Goal: Task Accomplishment & Management: Use online tool/utility

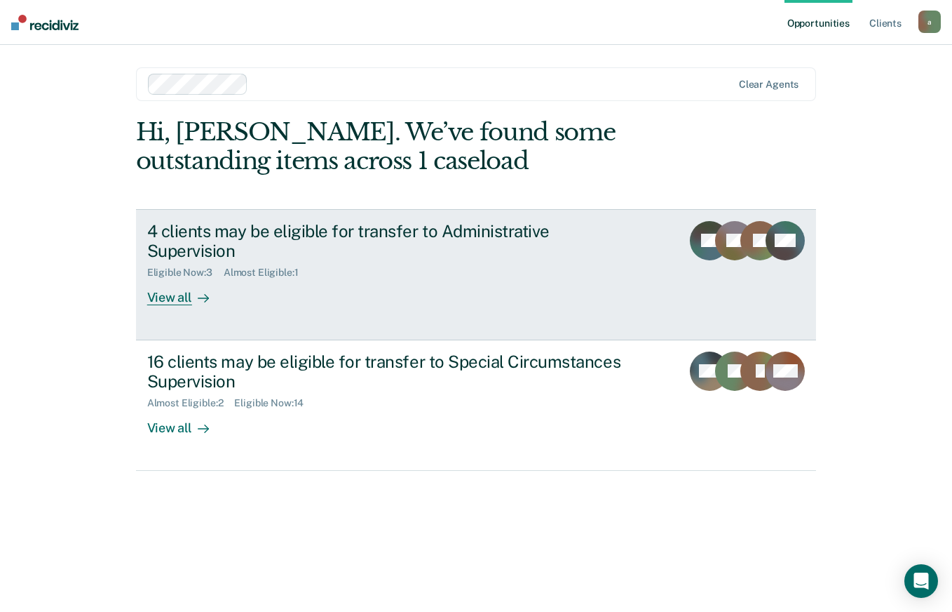
click at [180, 278] on div "View all" at bounding box center [186, 291] width 79 height 27
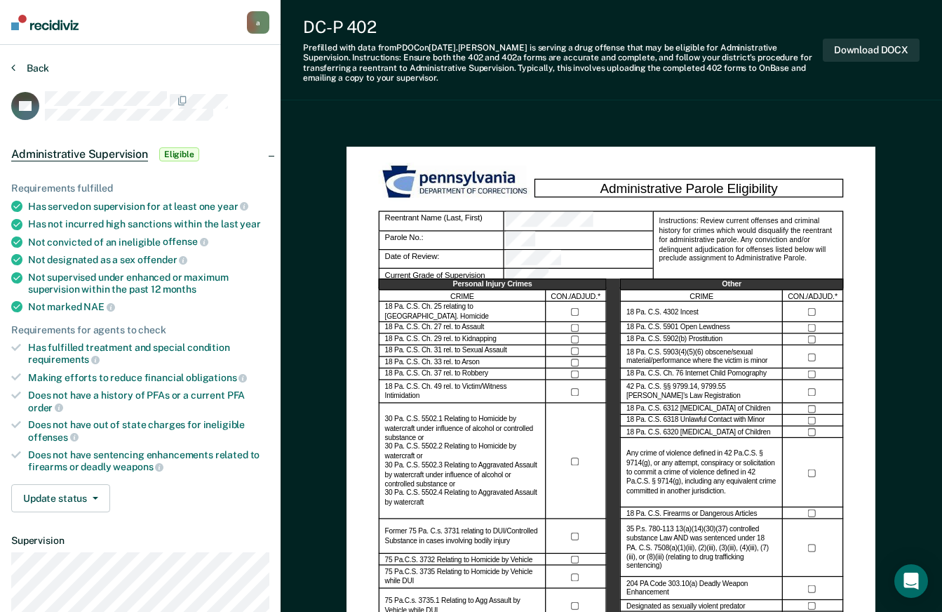
click at [27, 67] on button "Back" at bounding box center [30, 68] width 38 height 13
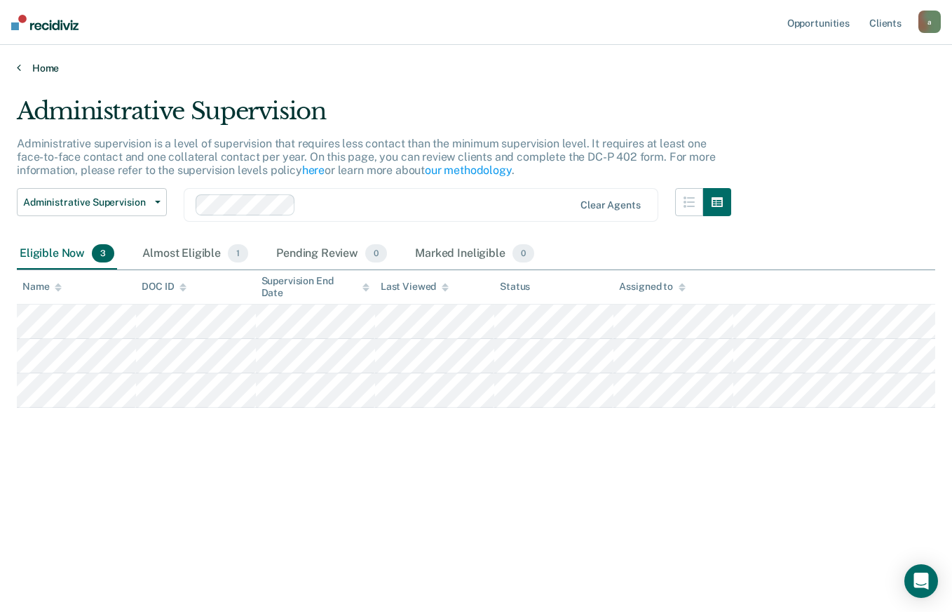
click at [20, 67] on icon at bounding box center [19, 67] width 4 height 11
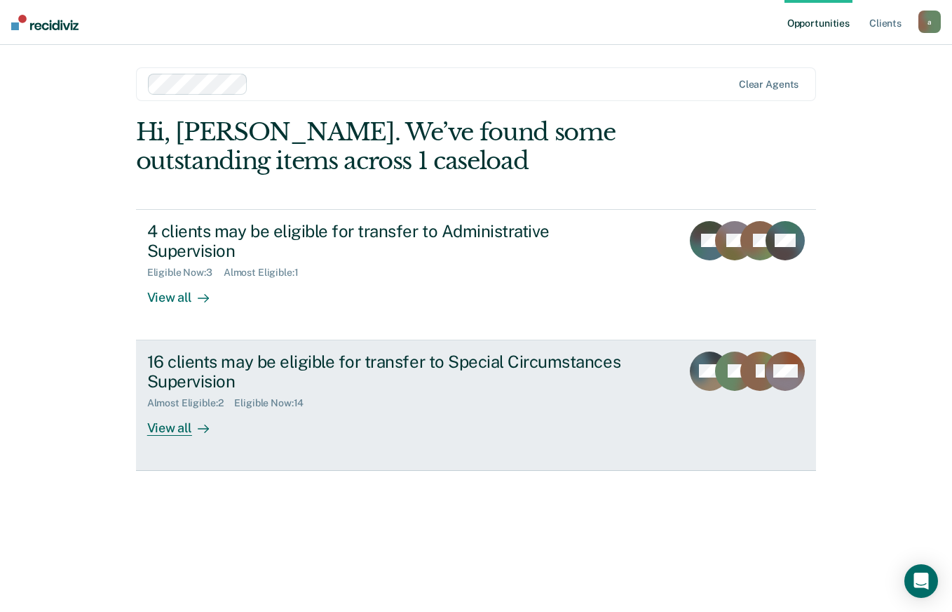
click at [183, 412] on div "View all" at bounding box center [186, 422] width 79 height 27
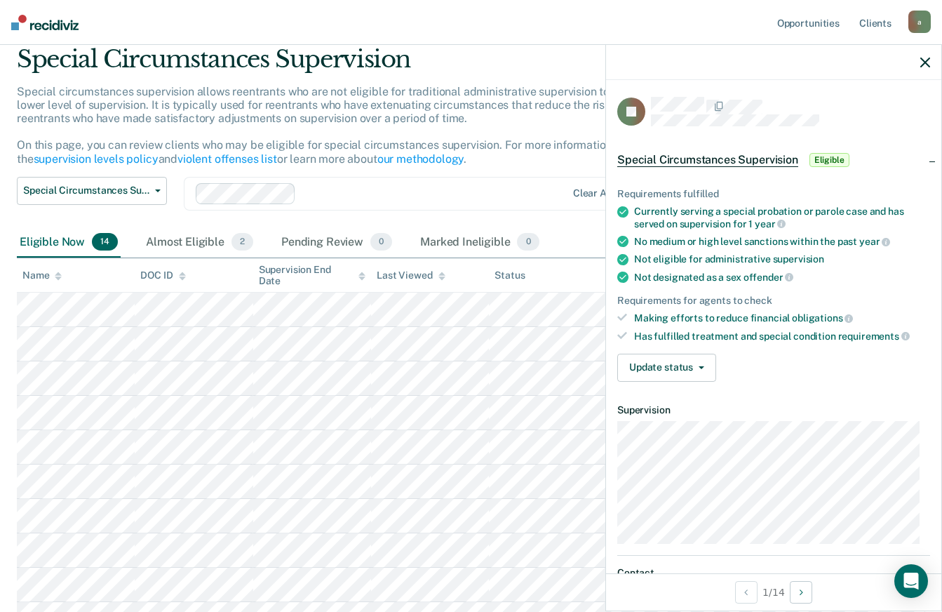
scroll to position [34, 0]
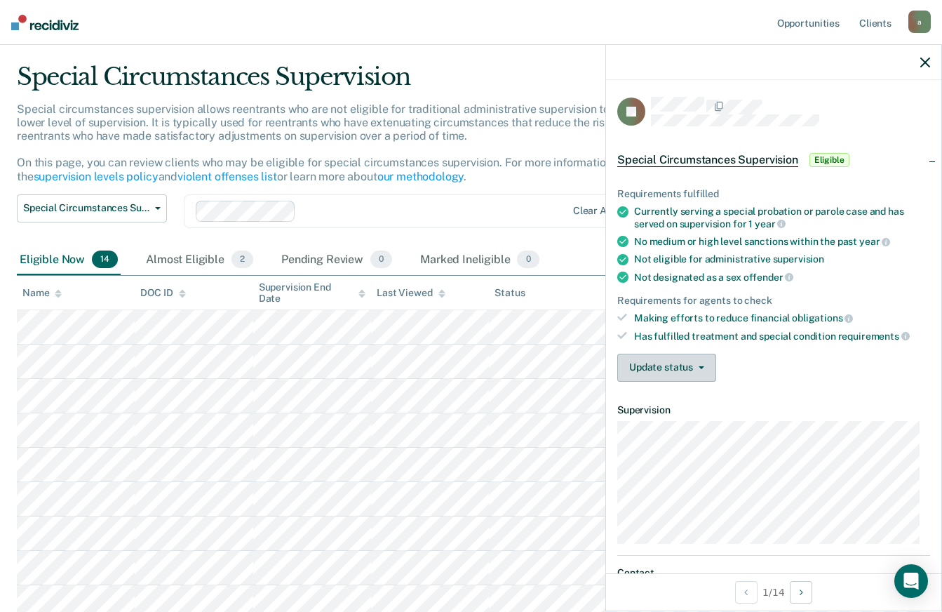
click at [692, 363] on button "Update status" at bounding box center [666, 367] width 99 height 28
click at [794, 363] on div "Update status [PERSON_NAME] Review Mark Ineligible" at bounding box center [773, 367] width 313 height 28
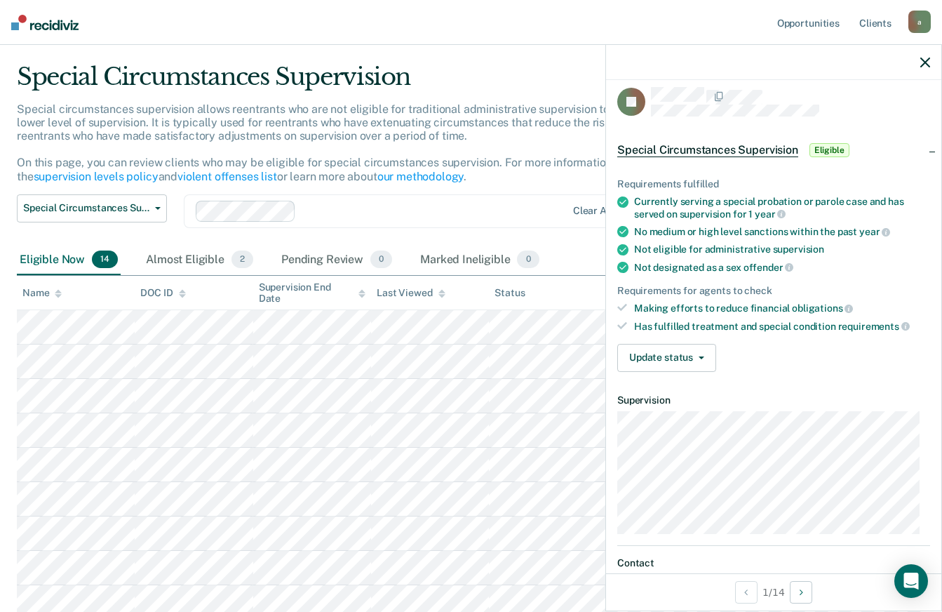
scroll to position [0, 0]
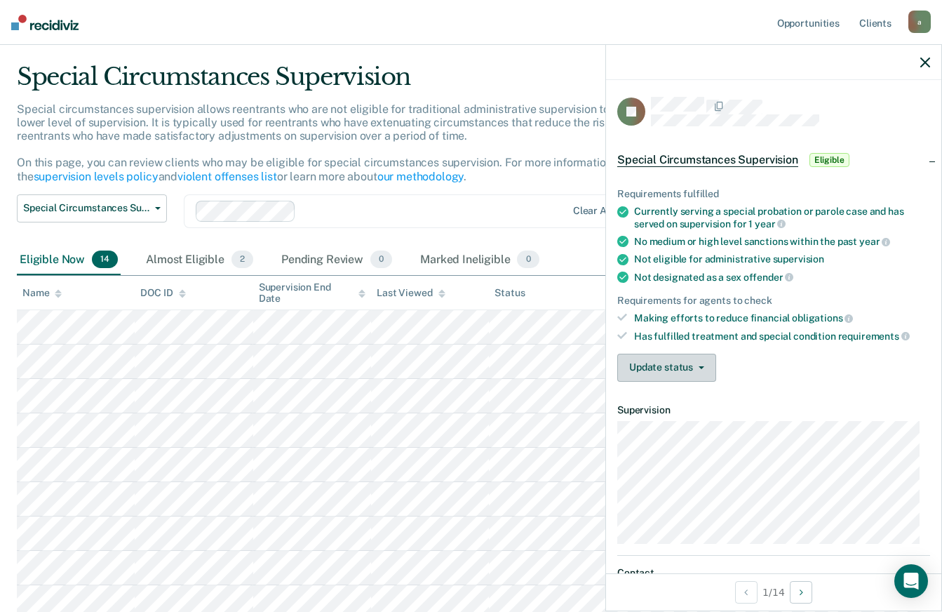
click at [687, 377] on button "Update status" at bounding box center [666, 367] width 99 height 28
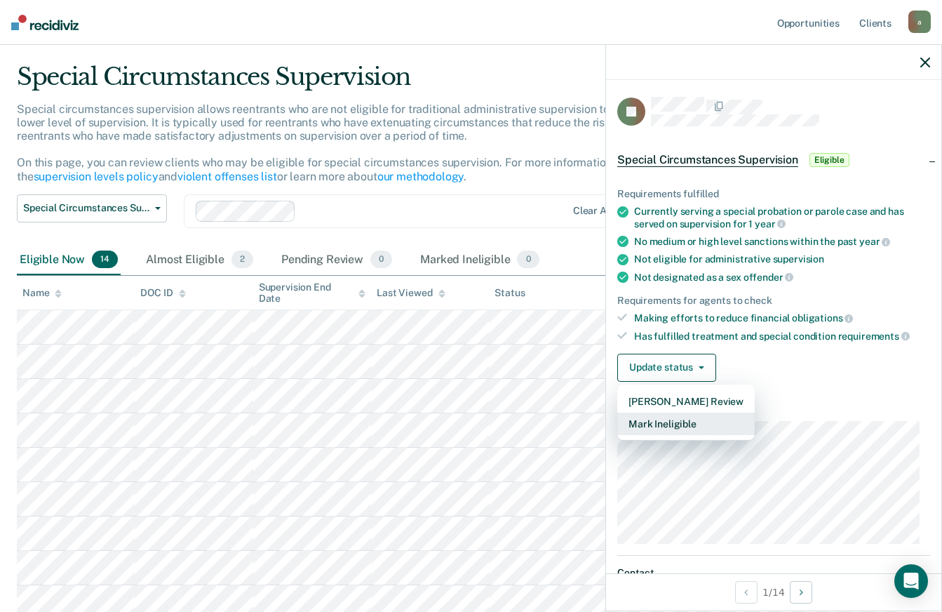
click at [683, 423] on button "Mark Ineligible" at bounding box center [685, 423] width 137 height 22
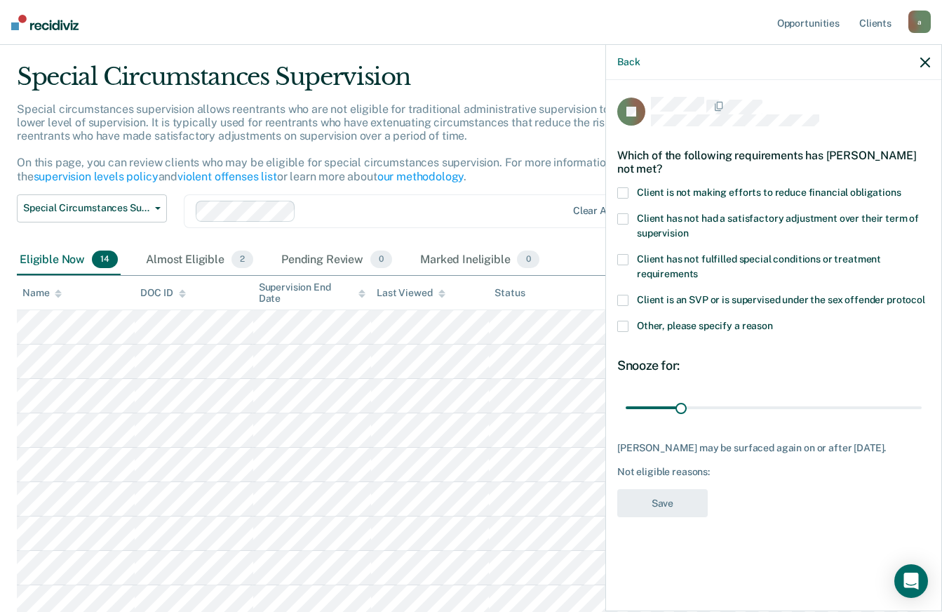
click at [625, 187] on span at bounding box center [622, 192] width 11 height 11
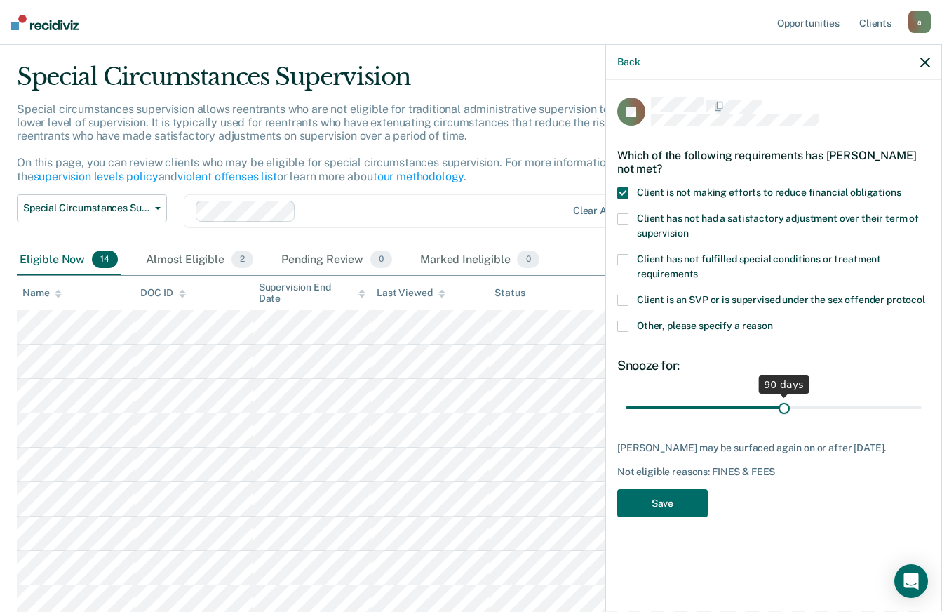
drag, startPoint x: 683, startPoint y: 389, endPoint x: 784, endPoint y: 386, distance: 101.0
type input "90"
click at [784, 395] on input "range" at bounding box center [774, 407] width 296 height 25
click at [667, 489] on button "Save" at bounding box center [662, 503] width 90 height 29
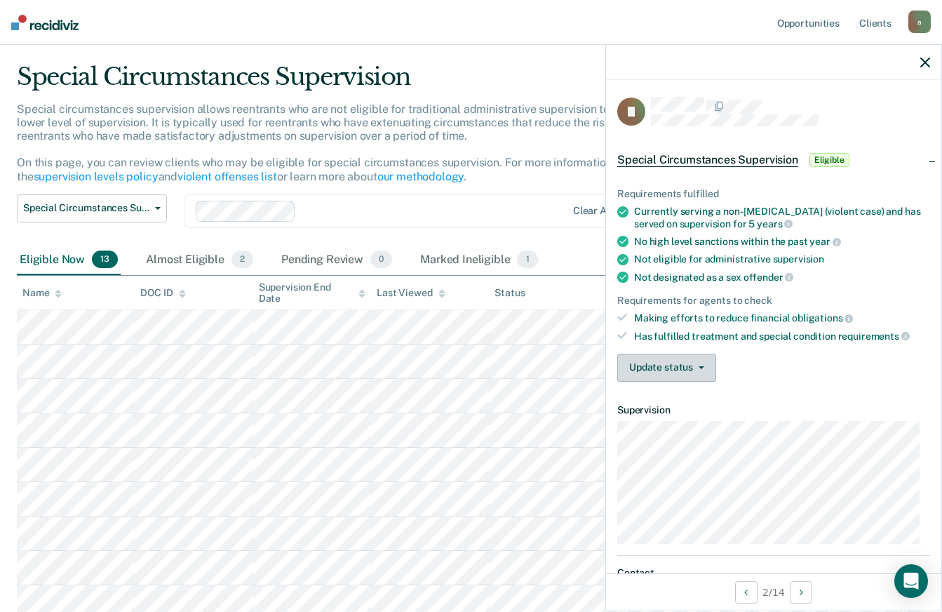
click at [687, 375] on button "Update status" at bounding box center [666, 367] width 99 height 28
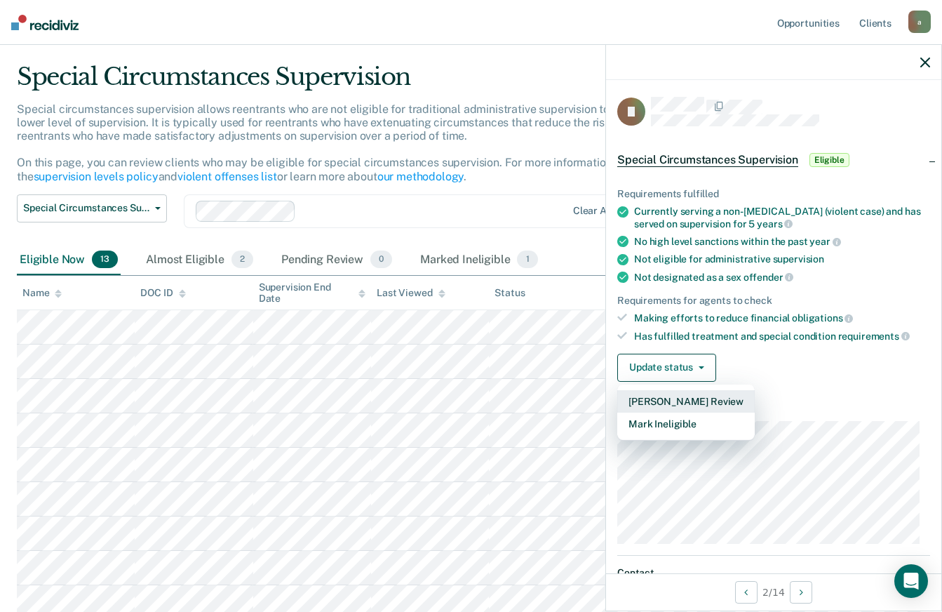
click at [687, 396] on button "[PERSON_NAME] Review" at bounding box center [685, 401] width 137 height 22
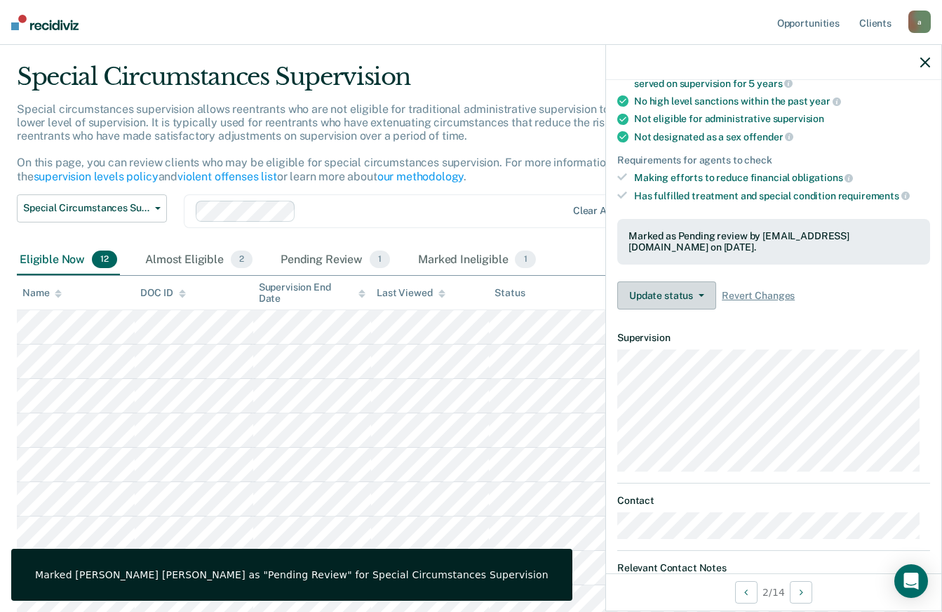
scroll to position [210, 0]
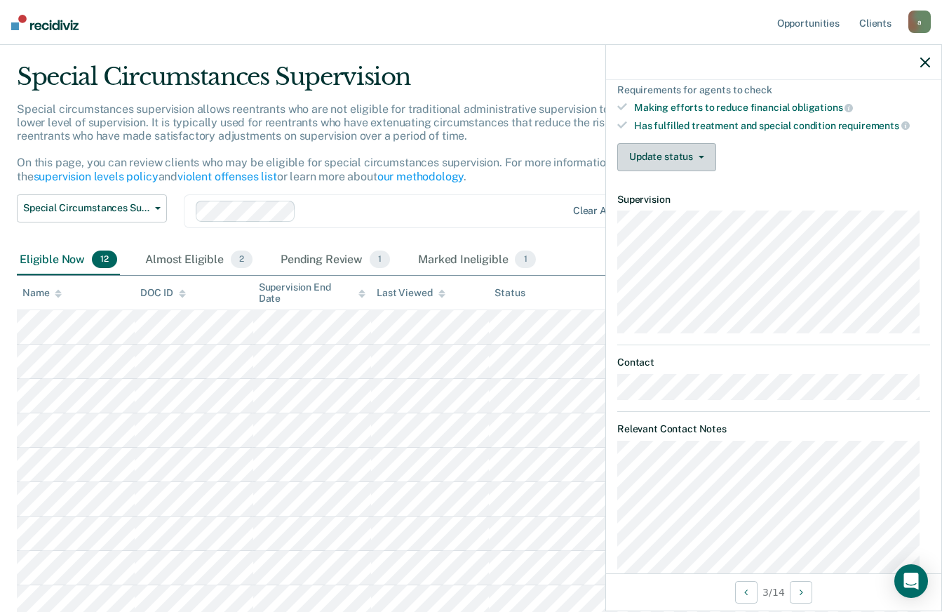
click at [706, 151] on button "Update status" at bounding box center [666, 157] width 99 height 28
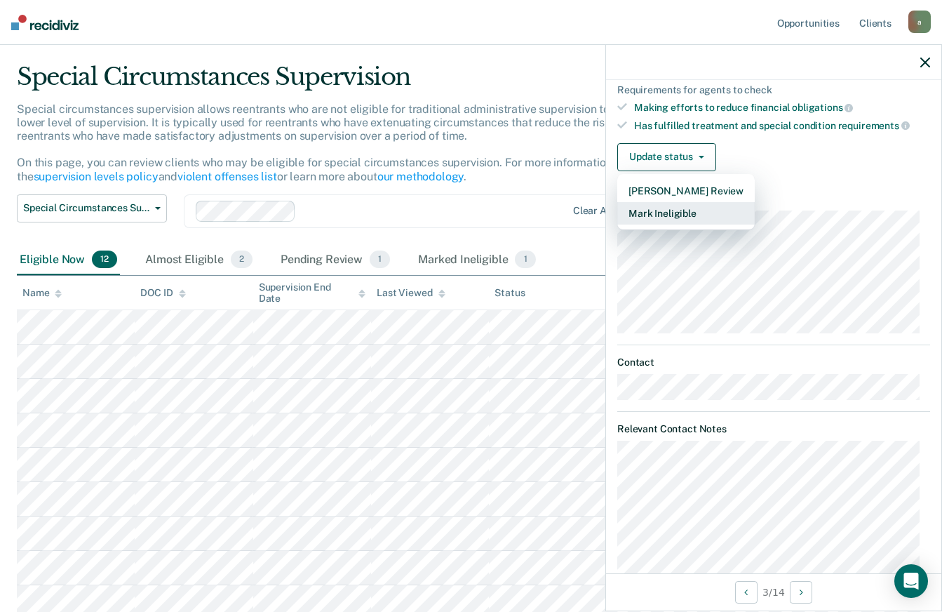
click at [694, 217] on button "Mark Ineligible" at bounding box center [685, 213] width 137 height 22
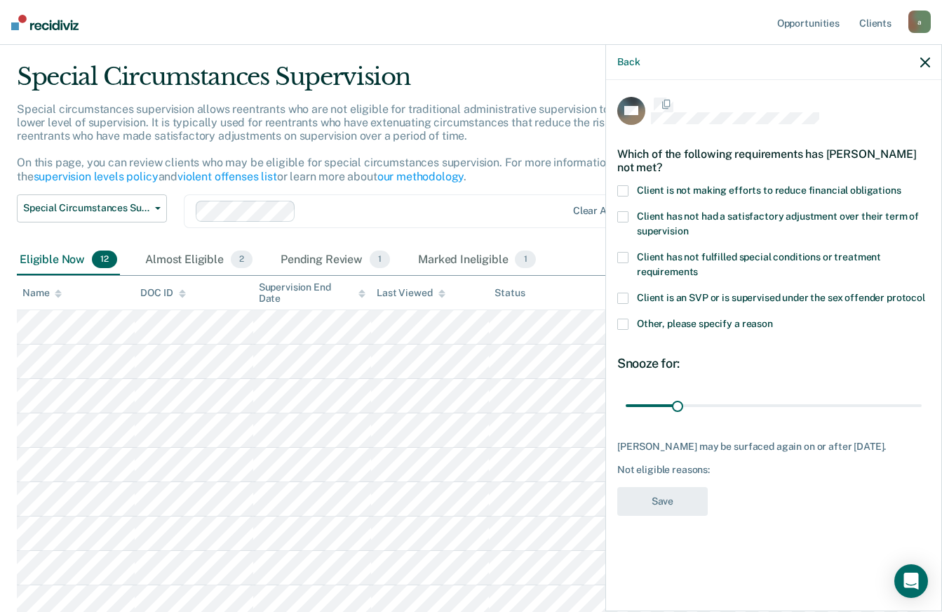
scroll to position [0, 0]
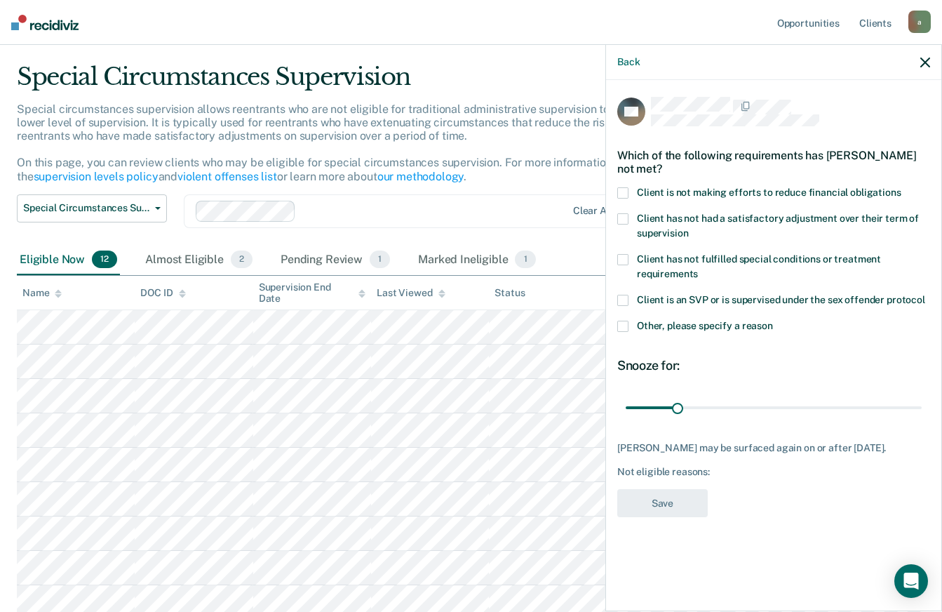
click at [623, 196] on span at bounding box center [622, 192] width 11 height 11
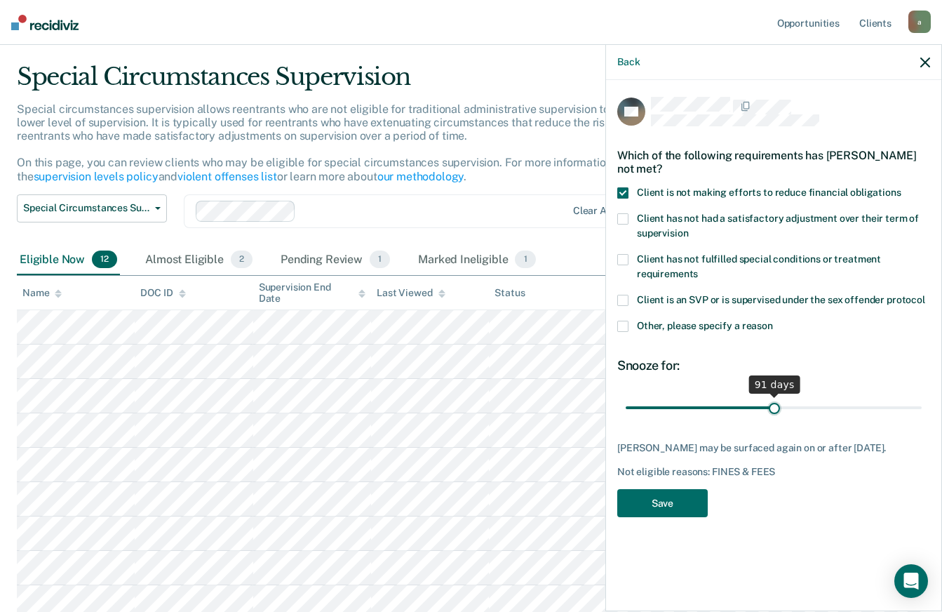
drag, startPoint x: 678, startPoint y: 402, endPoint x: 774, endPoint y: 403, distance: 96.1
type input "91"
click at [774, 403] on input "range" at bounding box center [774, 407] width 296 height 25
click at [687, 510] on button "Save" at bounding box center [662, 503] width 90 height 29
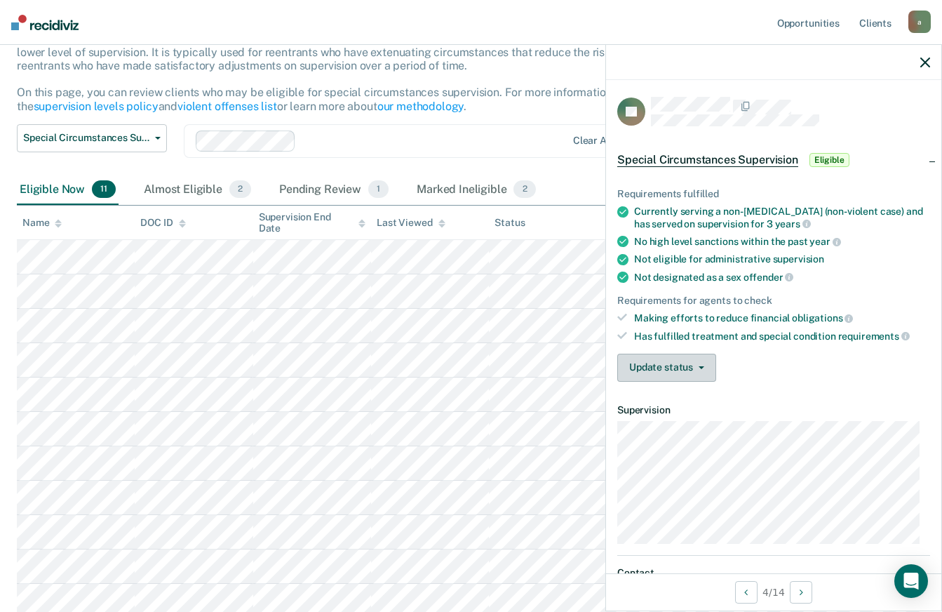
click at [684, 371] on button "Update status" at bounding box center [666, 367] width 99 height 28
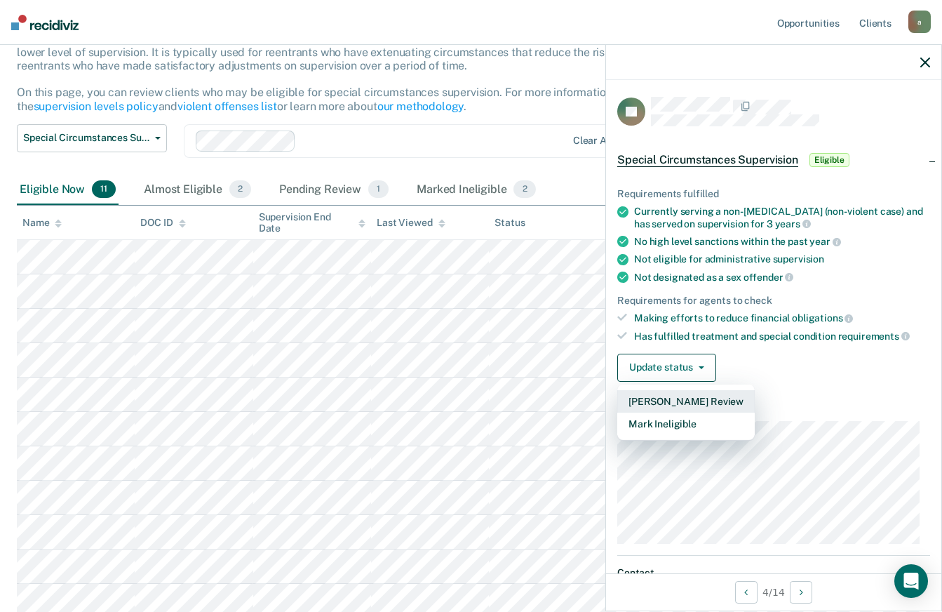
click at [682, 397] on button "[PERSON_NAME] Review" at bounding box center [685, 401] width 137 height 22
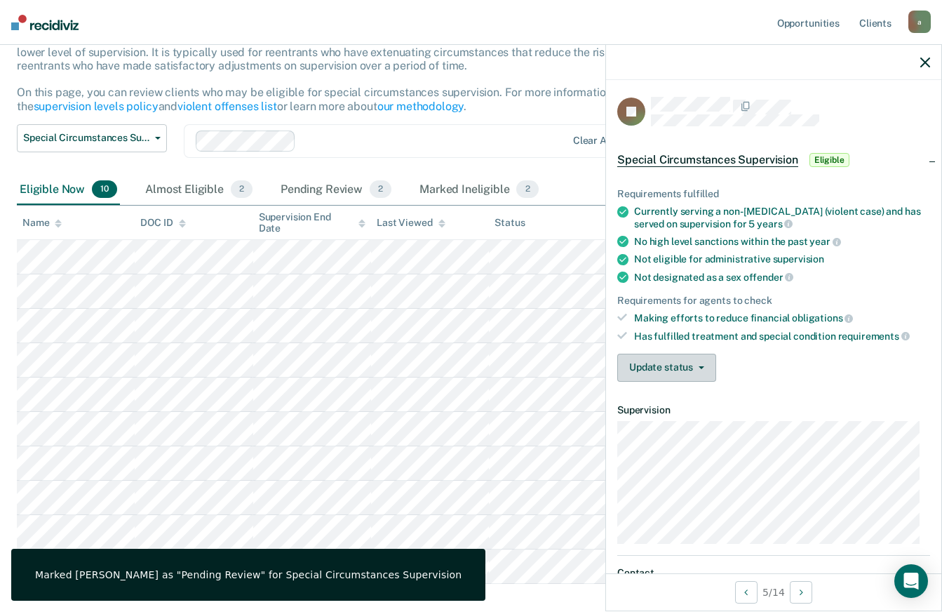
click at [685, 365] on button "Update status" at bounding box center [666, 367] width 99 height 28
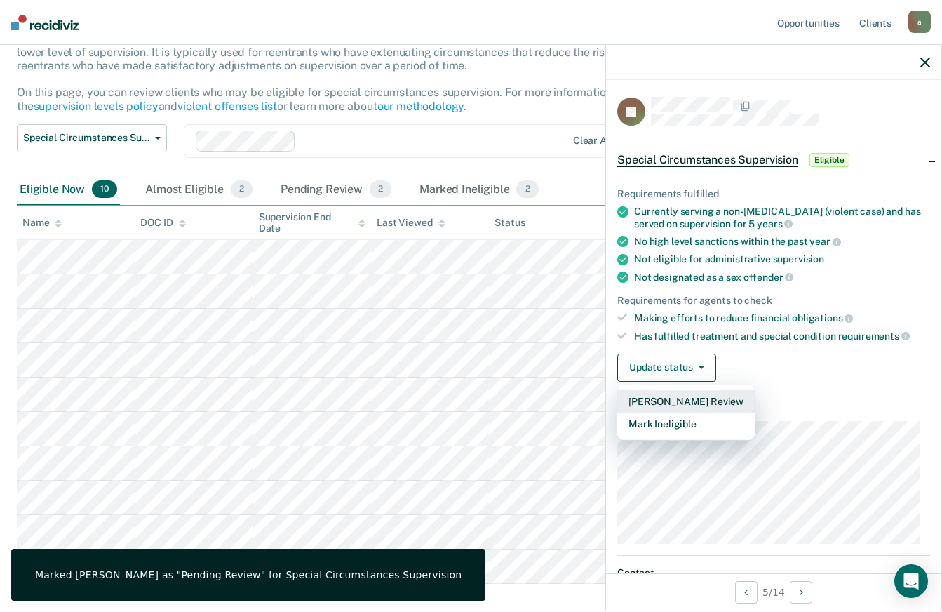
click at [671, 405] on button "[PERSON_NAME] Review" at bounding box center [685, 401] width 137 height 22
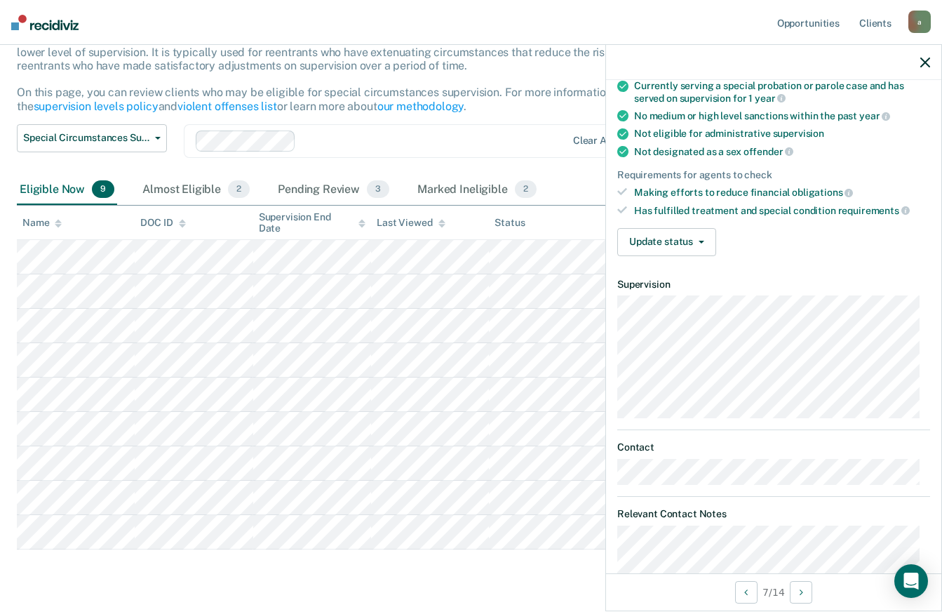
scroll to position [17, 0]
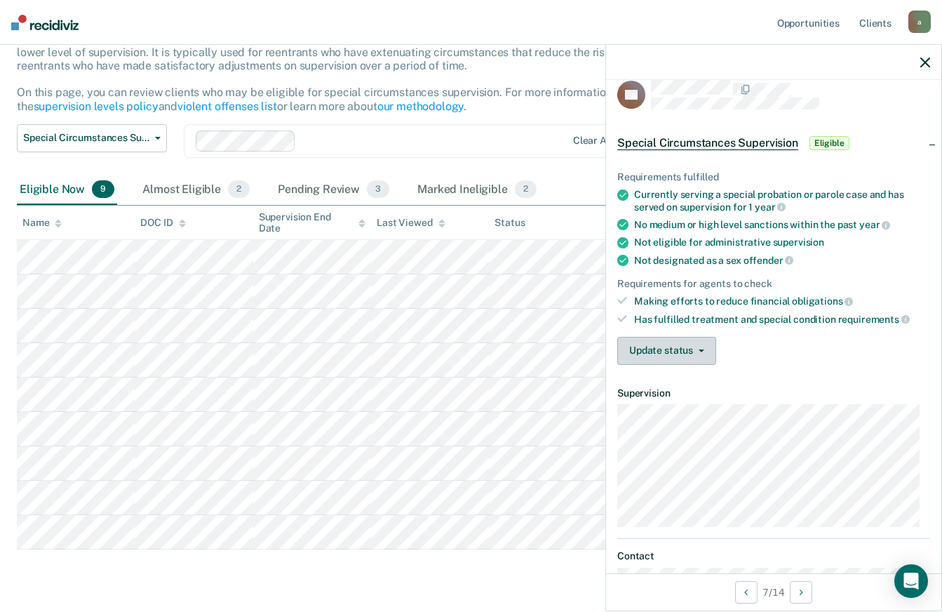
click at [694, 346] on button "Update status" at bounding box center [666, 351] width 99 height 28
click at [830, 367] on div "Requirements fulfilled Currently serving a special probation or parole case and…" at bounding box center [773, 262] width 335 height 227
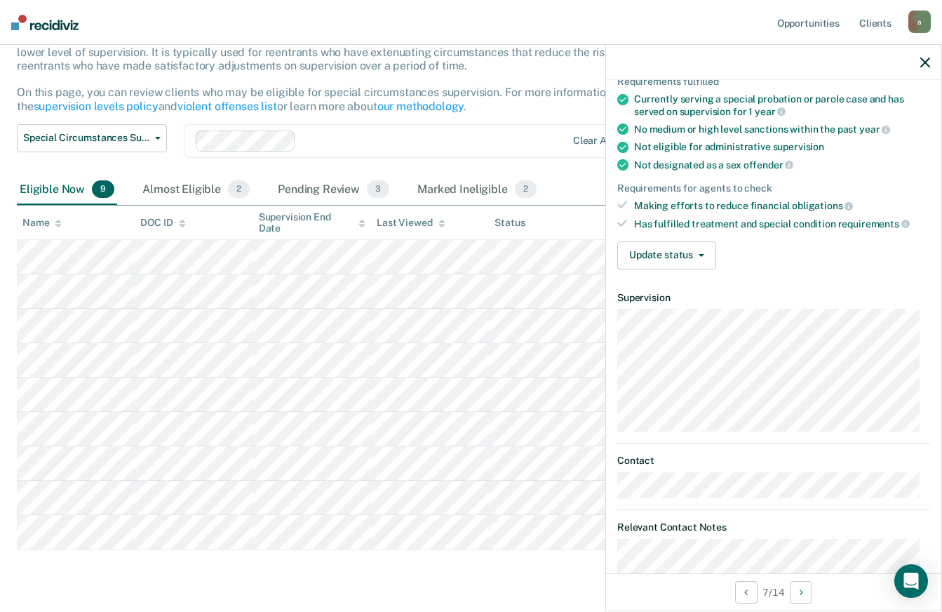
scroll to position [262, 0]
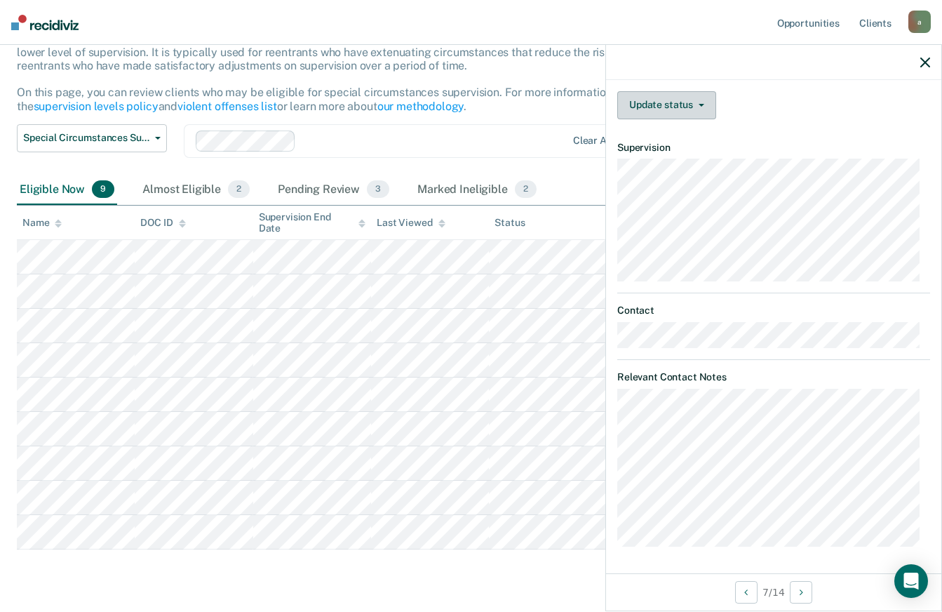
click at [678, 103] on button "Update status" at bounding box center [666, 105] width 99 height 28
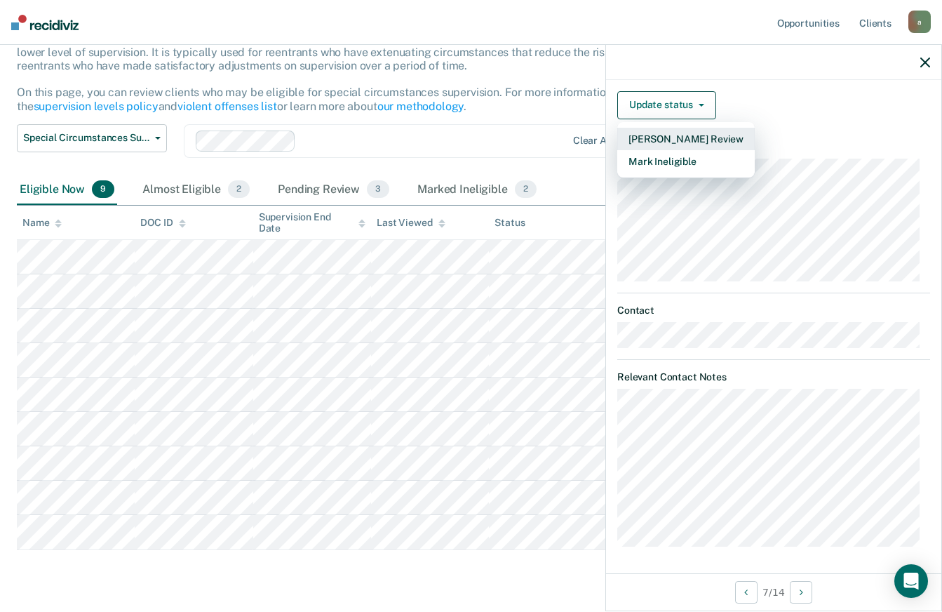
click at [672, 133] on button "[PERSON_NAME] Review" at bounding box center [685, 139] width 137 height 22
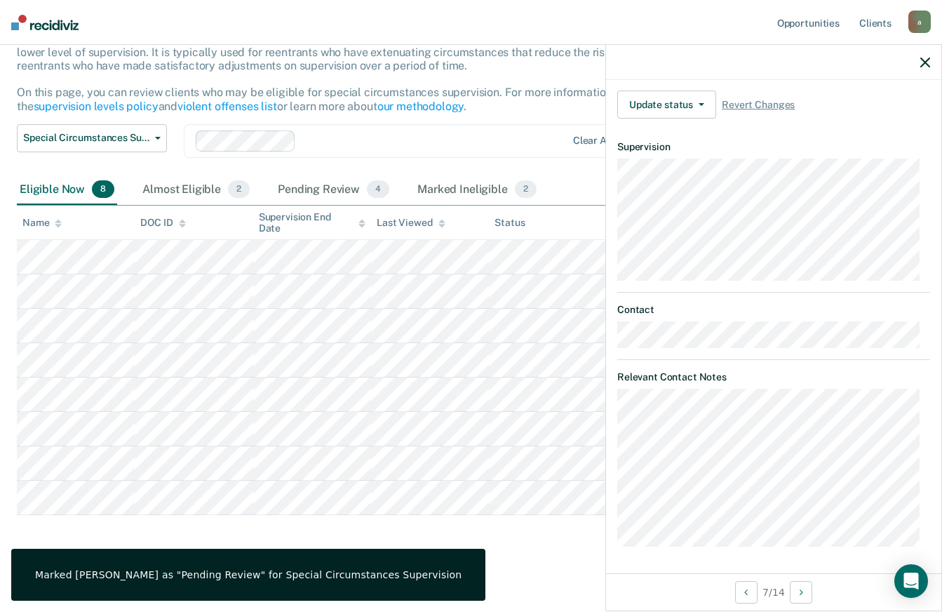
scroll to position [180, 0]
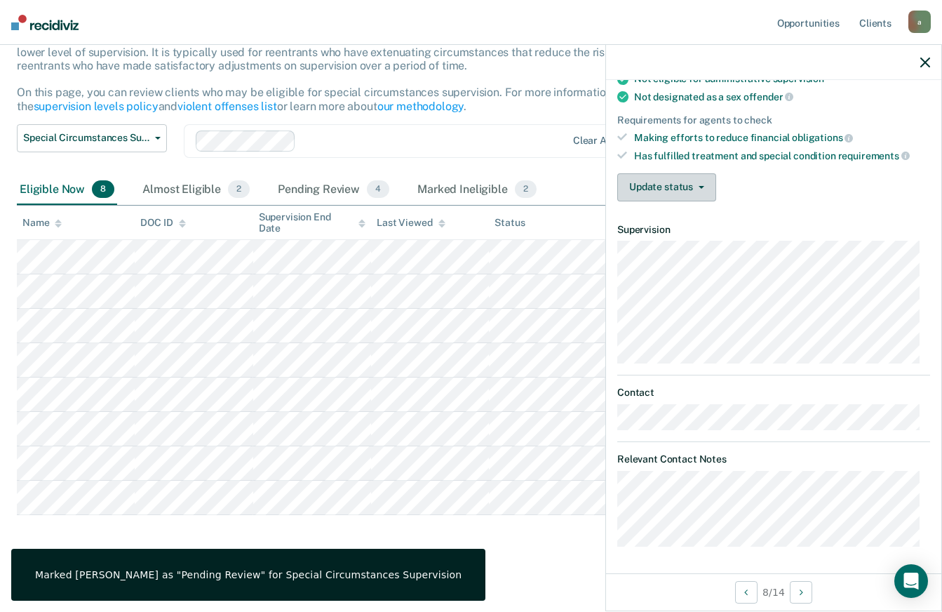
click at [682, 198] on button "Update status" at bounding box center [666, 187] width 99 height 28
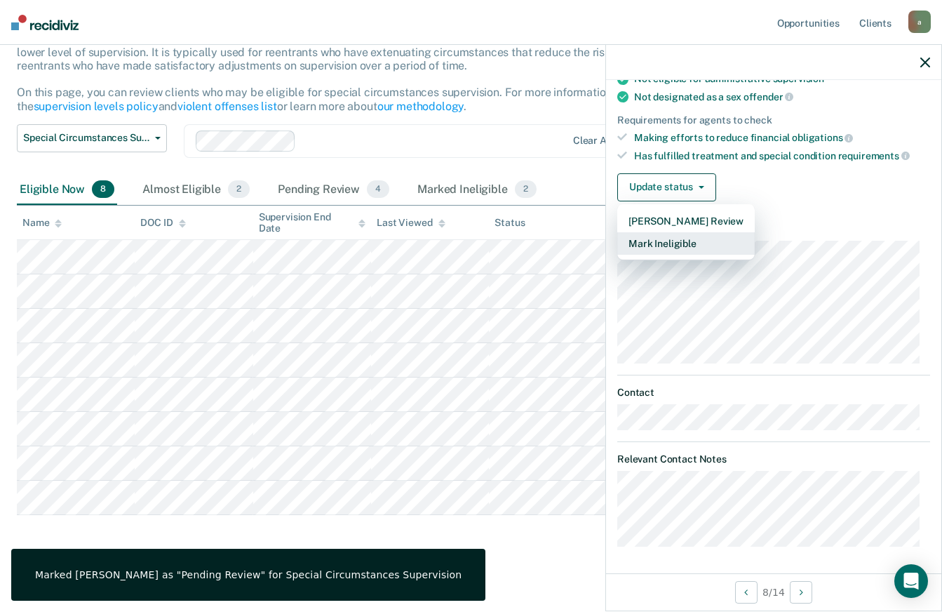
click at [682, 244] on button "Mark Ineligible" at bounding box center [685, 243] width 137 height 22
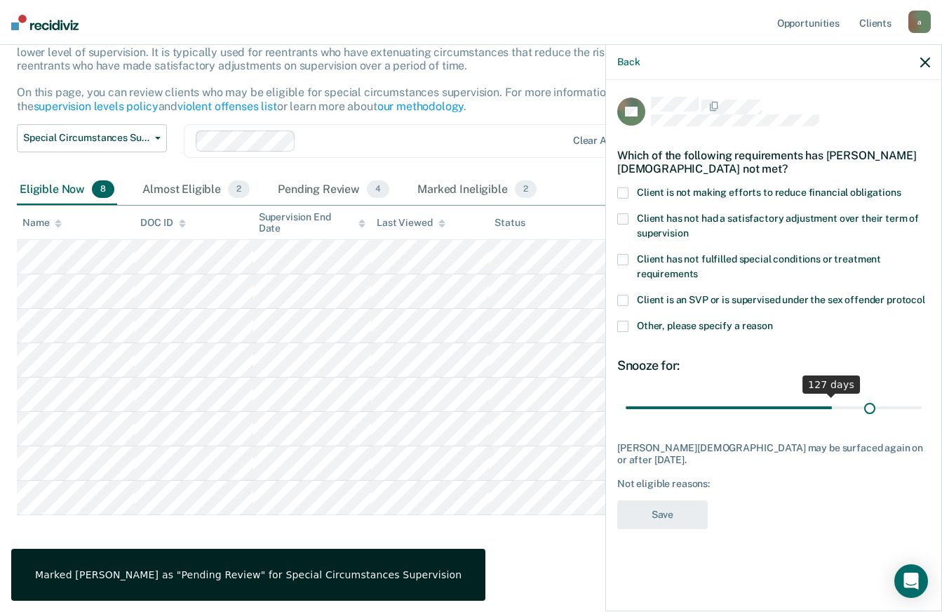
drag, startPoint x: 673, startPoint y: 390, endPoint x: 893, endPoint y: 383, distance: 219.6
type input "151"
click at [870, 395] on input "range" at bounding box center [774, 407] width 296 height 25
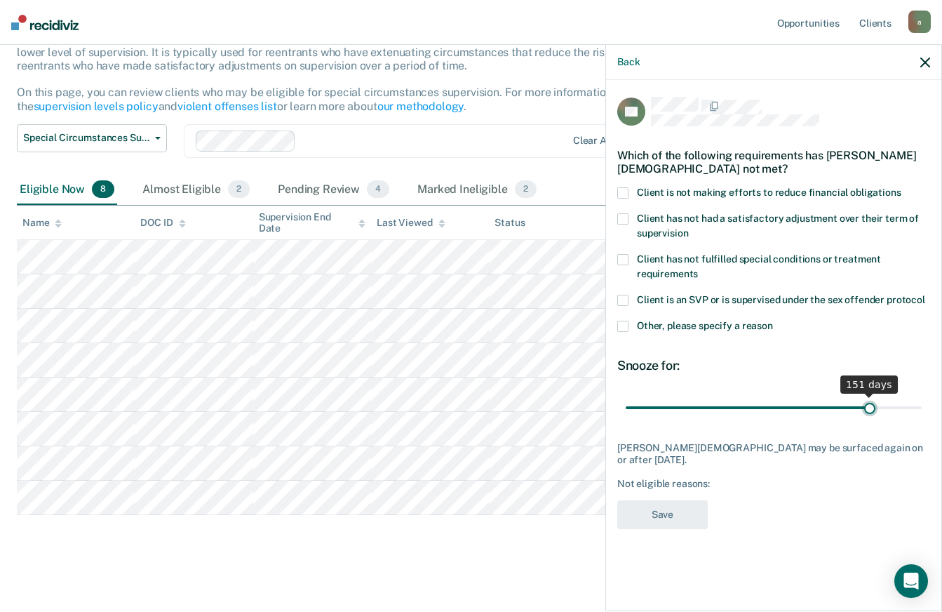
click at [872, 395] on input "range" at bounding box center [774, 407] width 296 height 25
click at [751, 187] on span "Client is not making efforts to reduce financial obligations" at bounding box center [769, 192] width 264 height 11
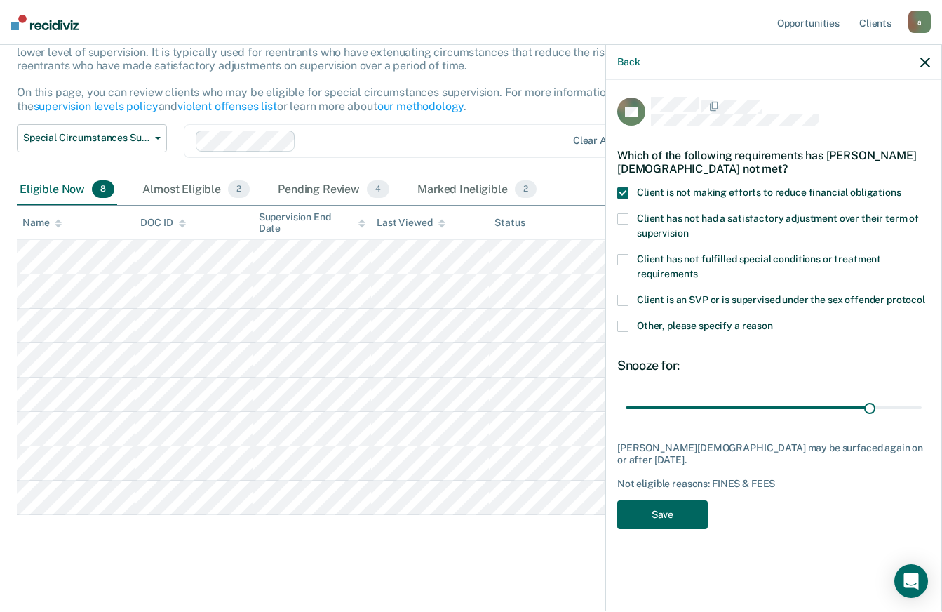
click at [675, 500] on button "Save" at bounding box center [662, 514] width 90 height 29
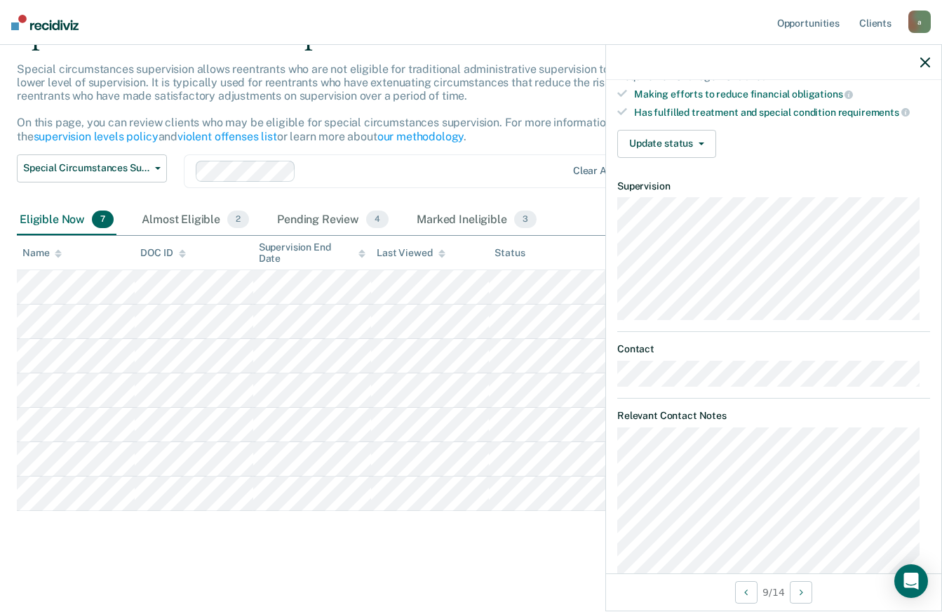
scroll to position [83, 0]
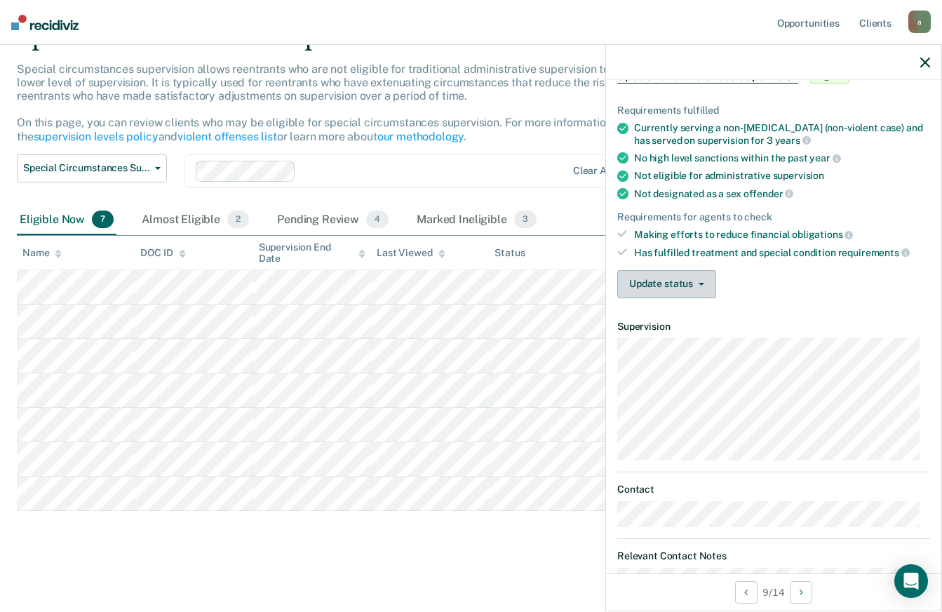
click at [684, 278] on button "Update status" at bounding box center [666, 284] width 99 height 28
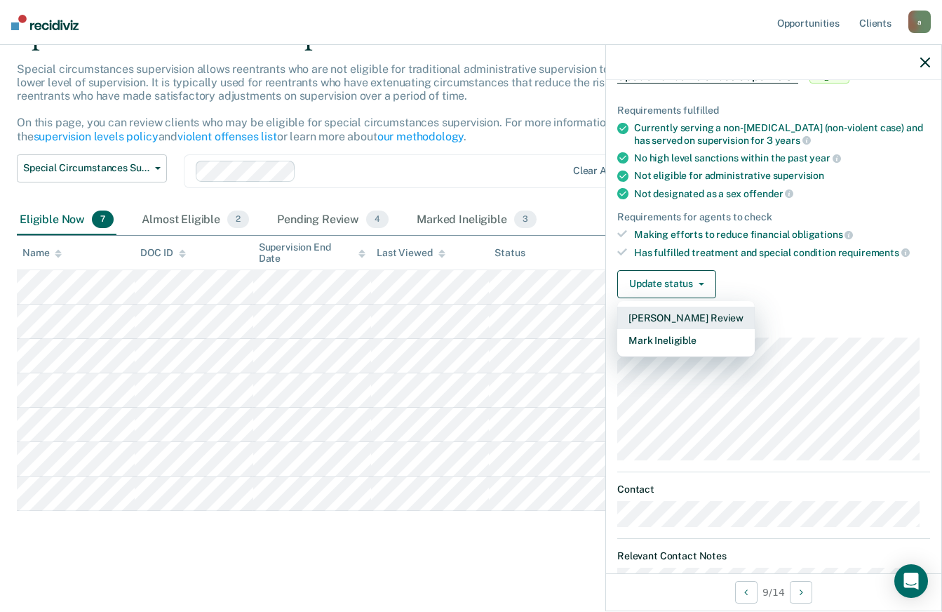
click at [689, 316] on button "[PERSON_NAME] Review" at bounding box center [685, 317] width 137 height 22
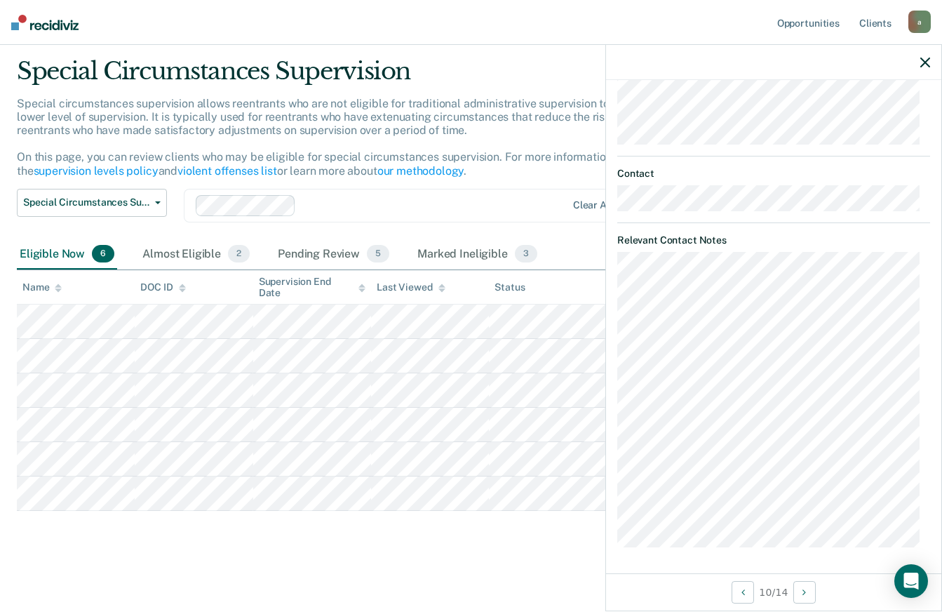
scroll to position [259, 0]
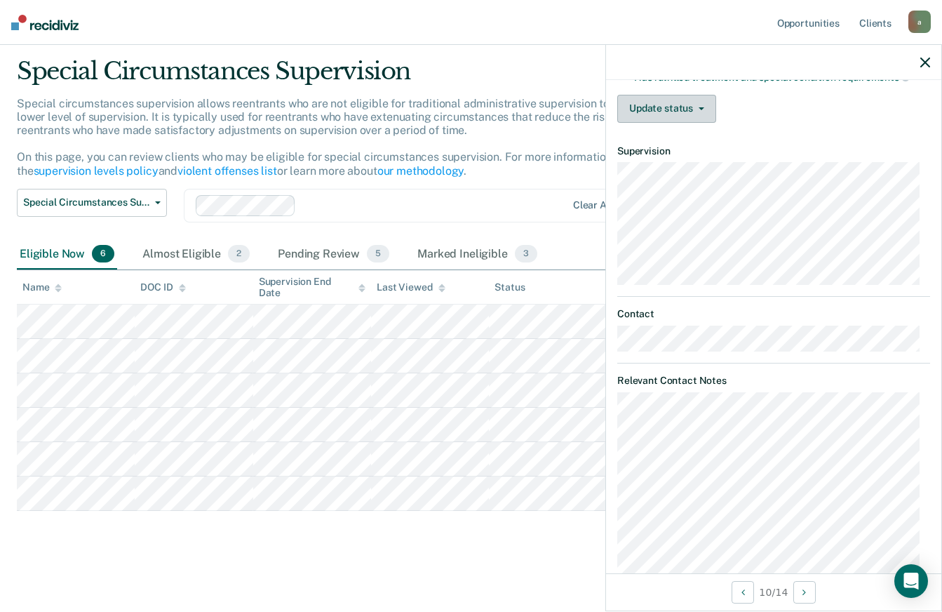
click at [696, 114] on button "Update status" at bounding box center [666, 109] width 99 height 28
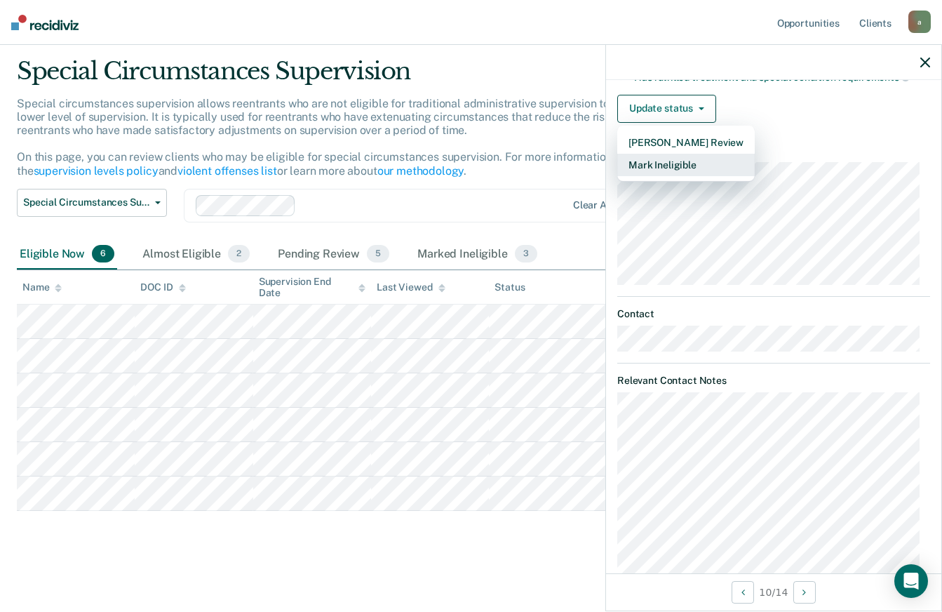
click at [709, 160] on button "Mark Ineligible" at bounding box center [685, 165] width 137 height 22
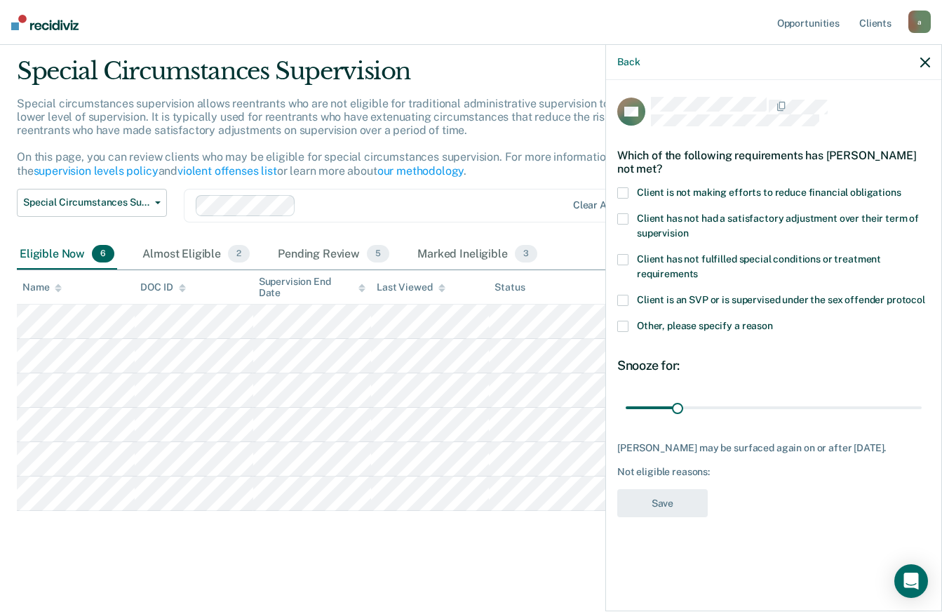
click at [670, 194] on span "Client is not making efforts to reduce financial obligations" at bounding box center [769, 192] width 264 height 11
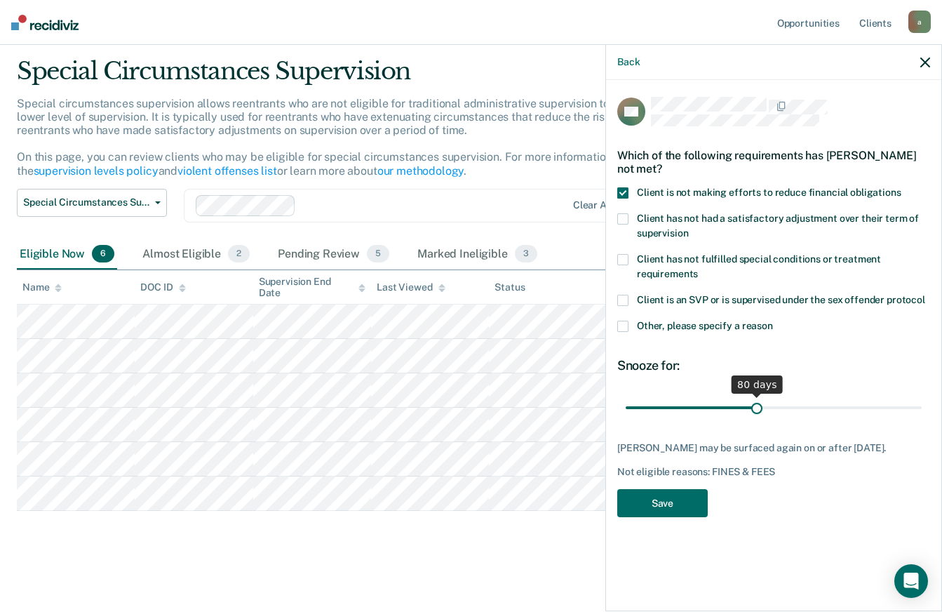
drag, startPoint x: 675, startPoint y: 406, endPoint x: 757, endPoint y: 412, distance: 81.5
type input "80"
click at [757, 412] on input "range" at bounding box center [774, 407] width 296 height 25
click at [692, 518] on button "Save" at bounding box center [662, 503] width 90 height 29
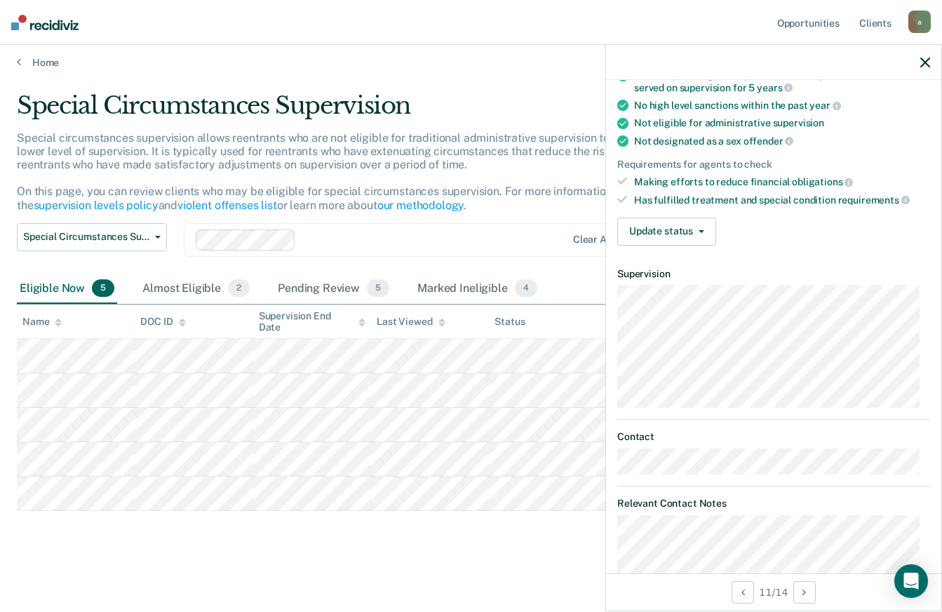
scroll to position [66, 0]
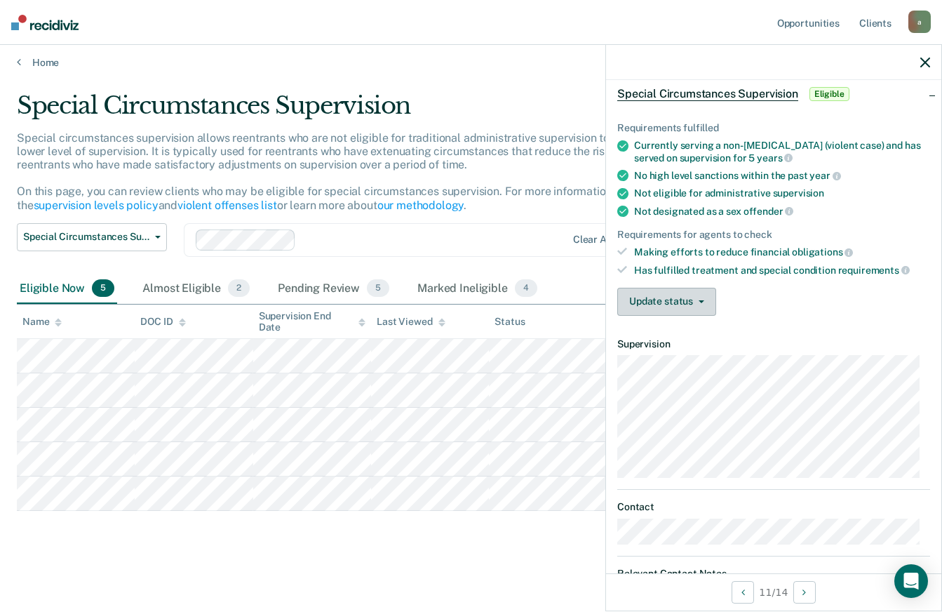
click at [685, 304] on button "Update status" at bounding box center [666, 302] width 99 height 28
click at [828, 329] on article "SM Special Circumstances Supervision Eligible Requirements fulfilled Currently …" at bounding box center [773, 394] width 313 height 727
click at [707, 303] on button "Update status" at bounding box center [666, 302] width 99 height 28
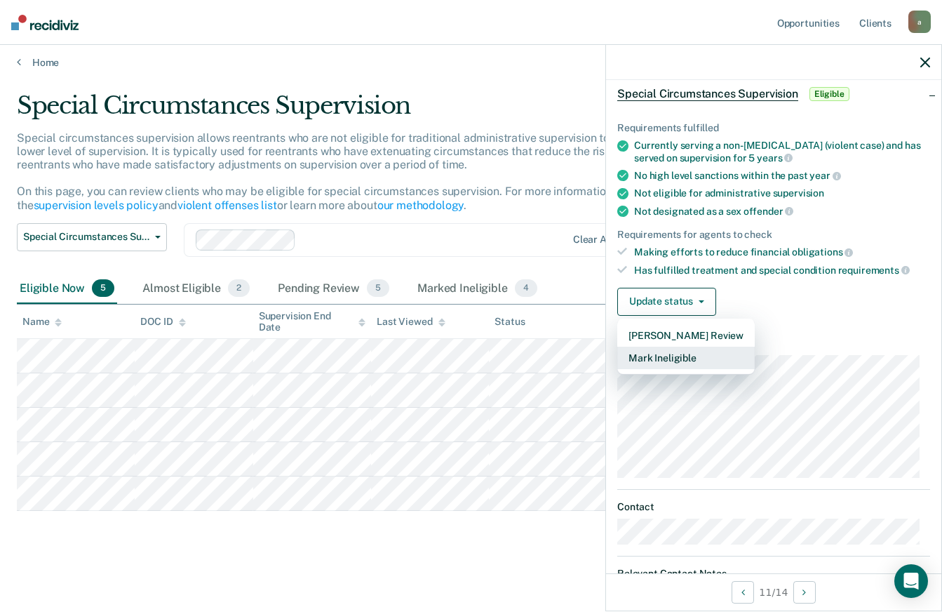
click at [698, 351] on button "Mark Ineligible" at bounding box center [685, 357] width 137 height 22
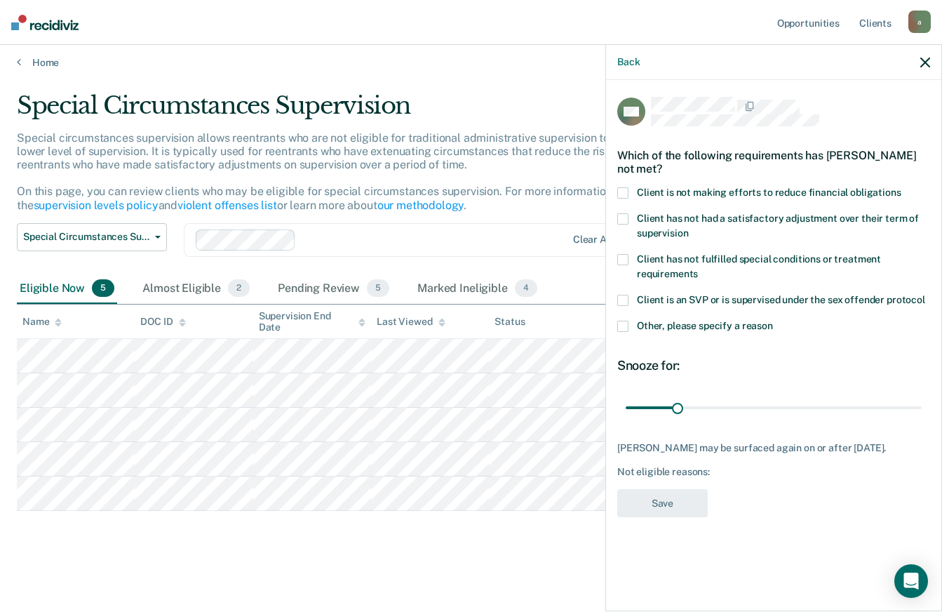
click at [702, 190] on span "Client is not making efforts to reduce financial obligations" at bounding box center [769, 192] width 264 height 11
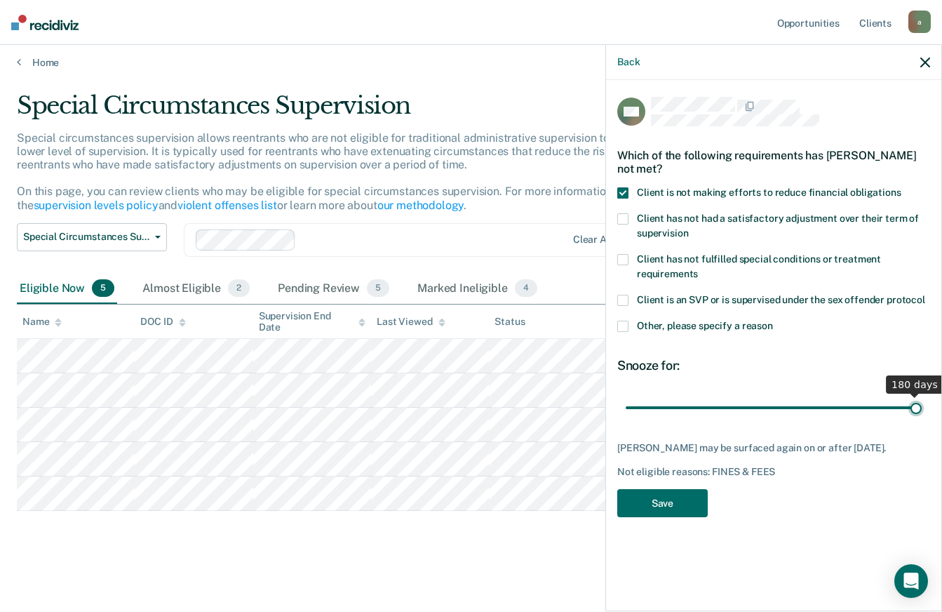
drag, startPoint x: 675, startPoint y: 412, endPoint x: 954, endPoint y: 437, distance: 279.6
type input "180"
click at [922, 419] on input "range" at bounding box center [774, 407] width 296 height 25
click at [682, 499] on button "Save" at bounding box center [662, 503] width 90 height 29
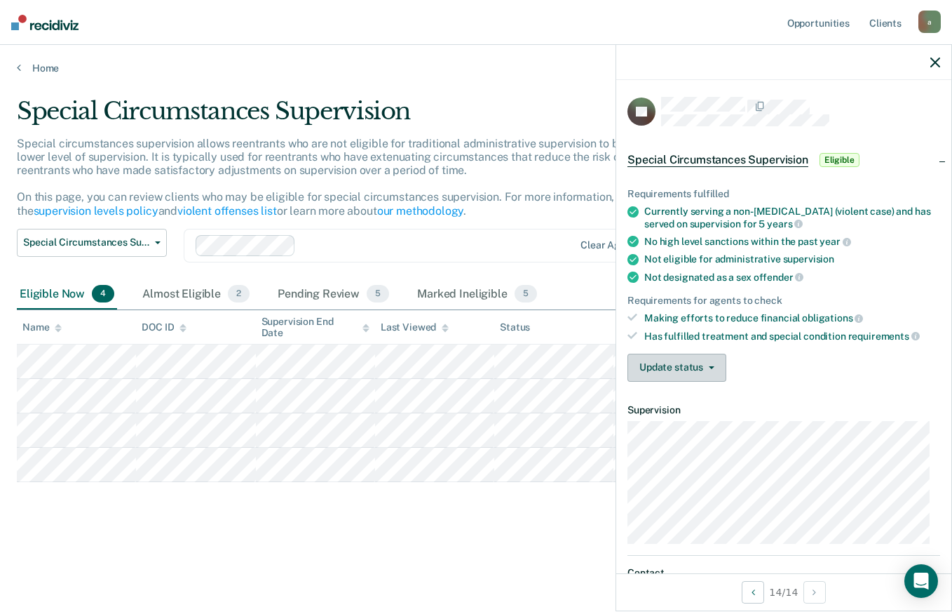
click at [715, 371] on button "Update status" at bounding box center [677, 367] width 99 height 28
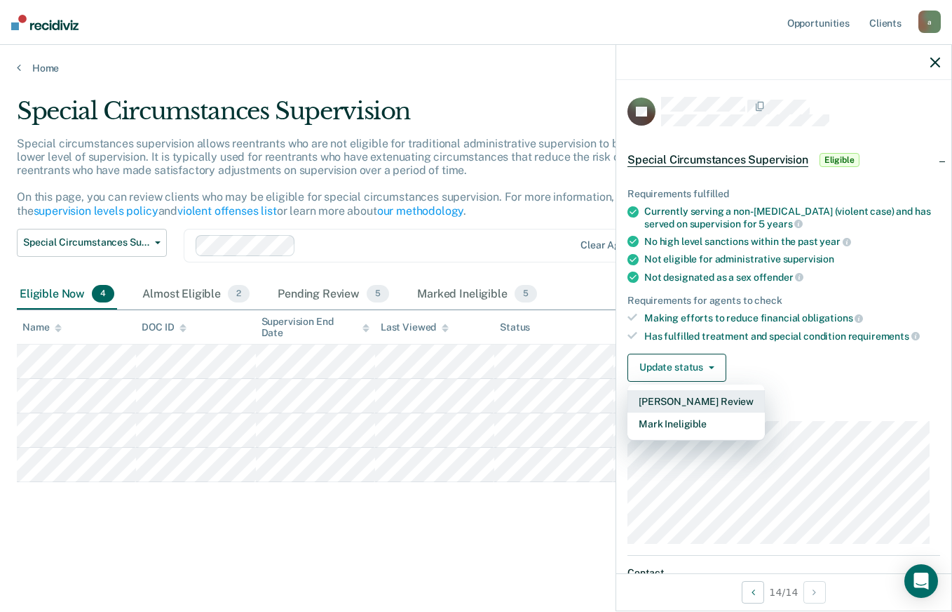
click at [711, 399] on button "[PERSON_NAME] Review" at bounding box center [696, 401] width 137 height 22
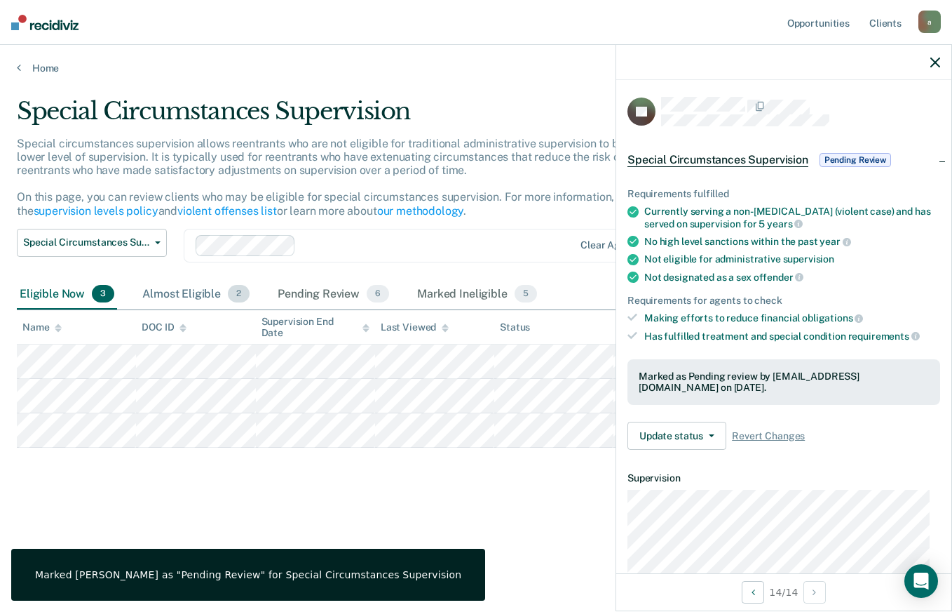
click at [173, 300] on div "Almost Eligible 2" at bounding box center [196, 294] width 113 height 31
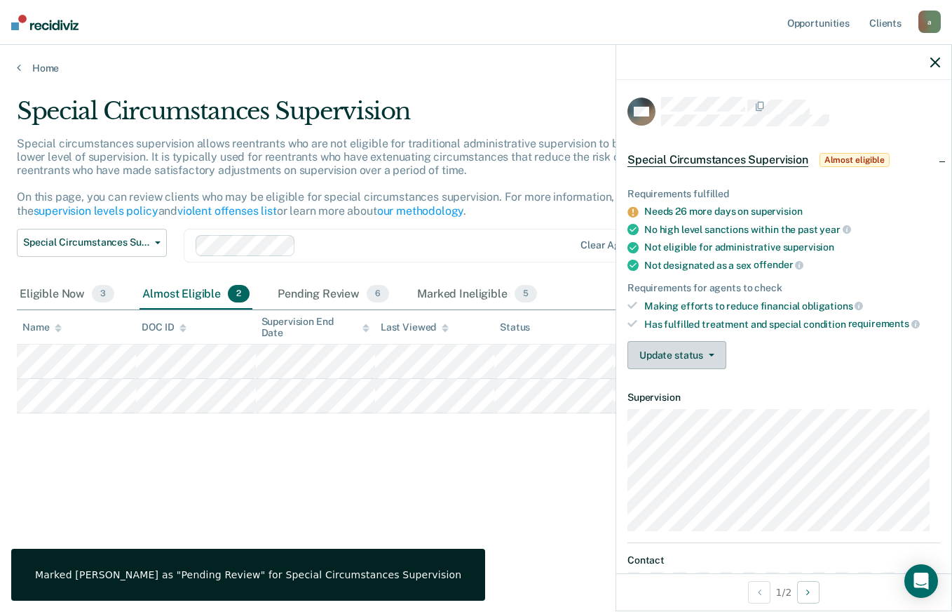
click at [663, 355] on button "Update status" at bounding box center [677, 355] width 99 height 28
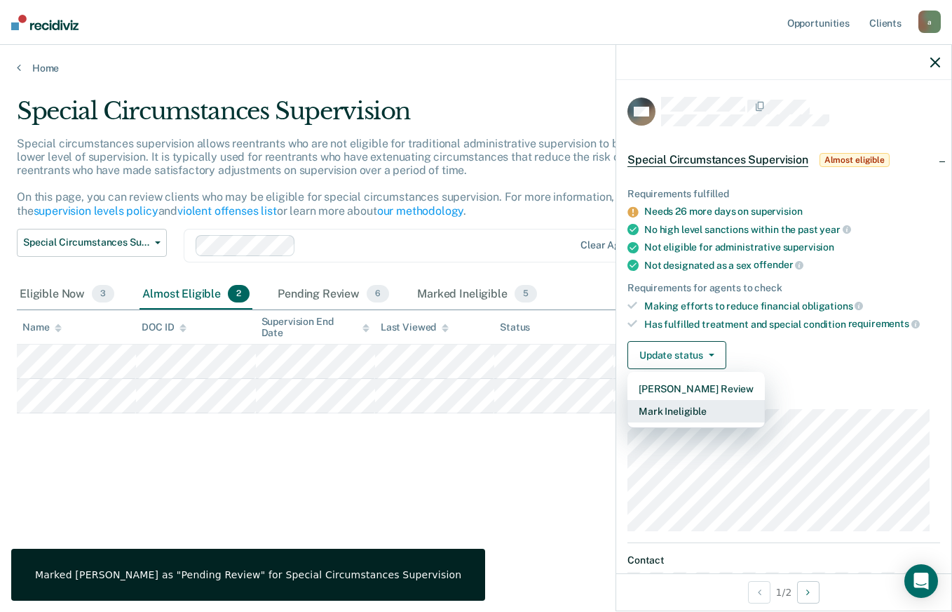
click at [670, 407] on button "Mark Ineligible" at bounding box center [696, 411] width 137 height 22
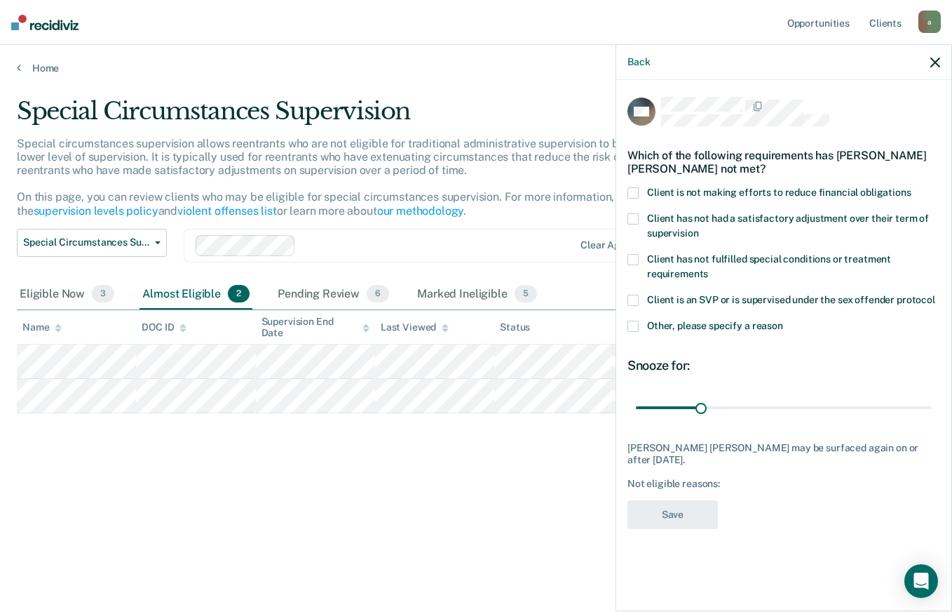
click at [747, 327] on span "Other, please specify a reason" at bounding box center [715, 325] width 136 height 11
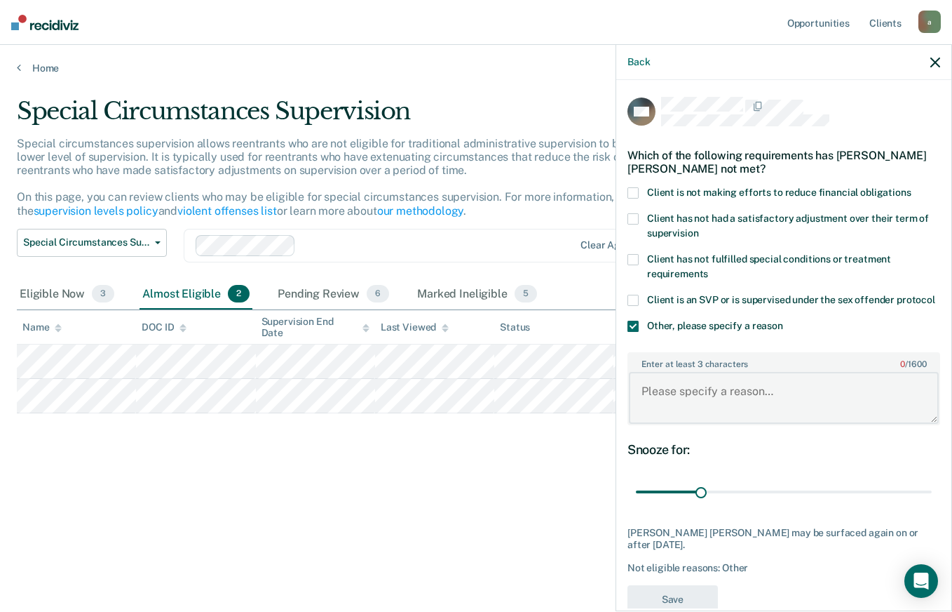
click at [715, 415] on textarea "Enter at least 3 characters 0 / 1600" at bounding box center [784, 398] width 310 height 52
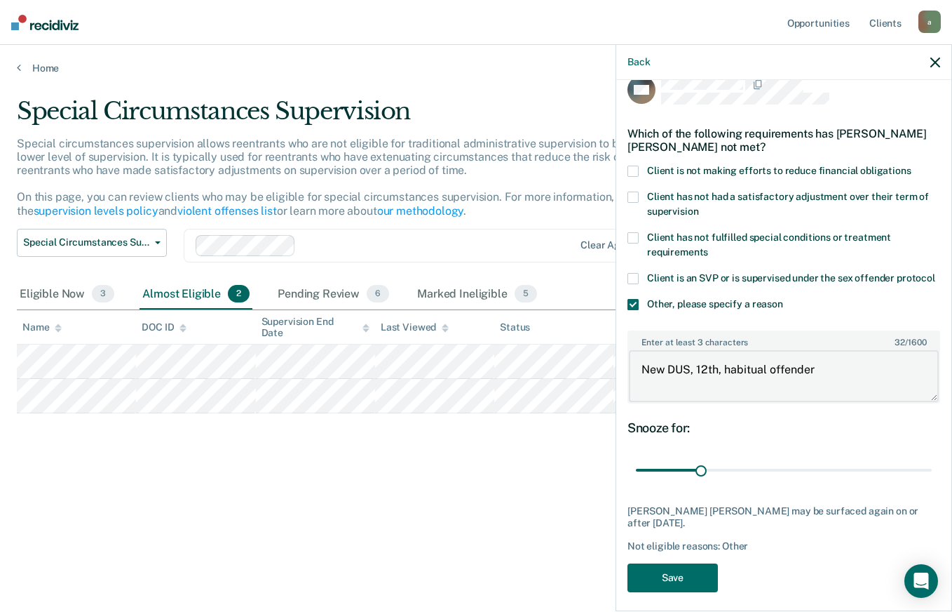
scroll to position [44, 0]
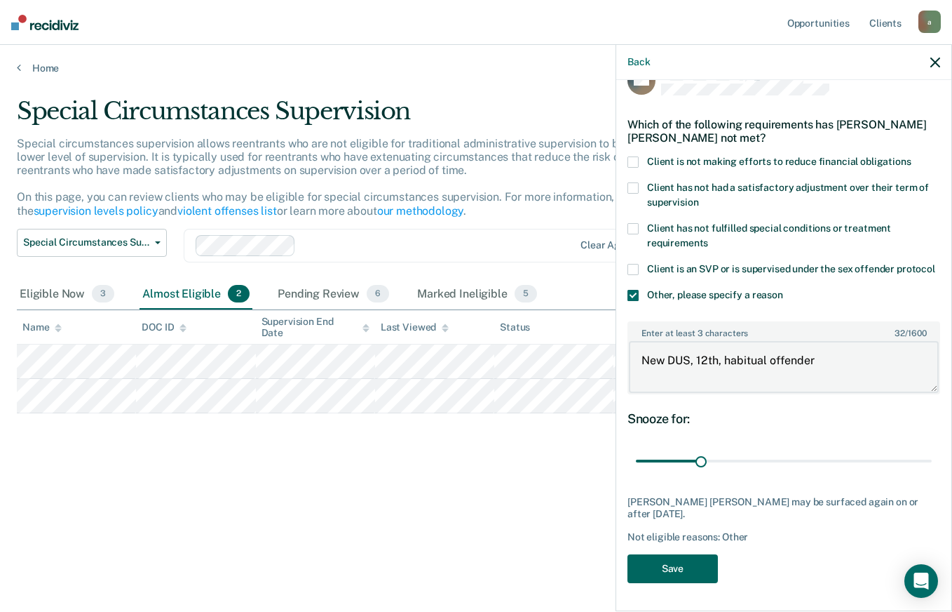
type textarea "New DUS, 12th, habitual offender"
click at [700, 577] on button "Save" at bounding box center [673, 568] width 90 height 29
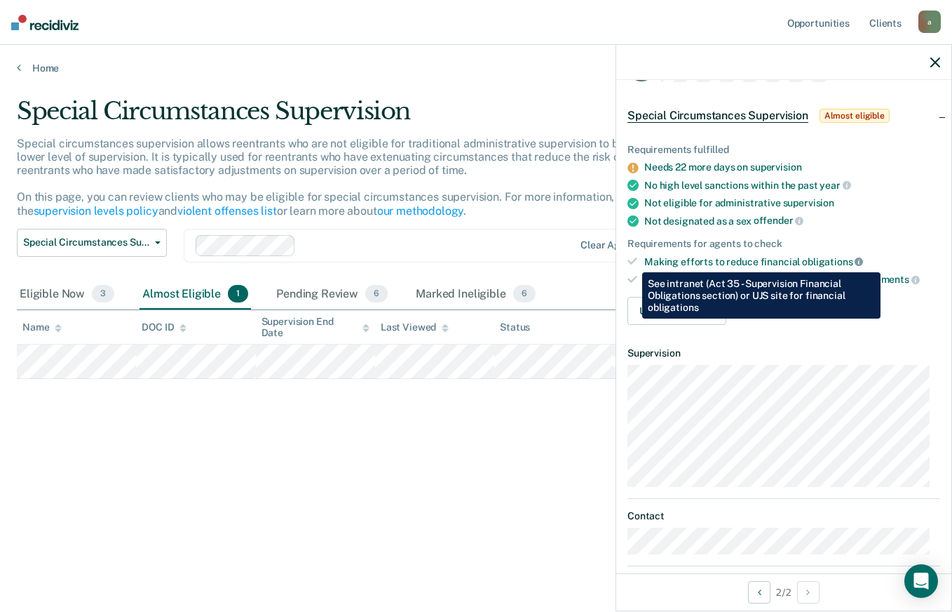
click at [856, 262] on icon at bounding box center [859, 261] width 8 height 8
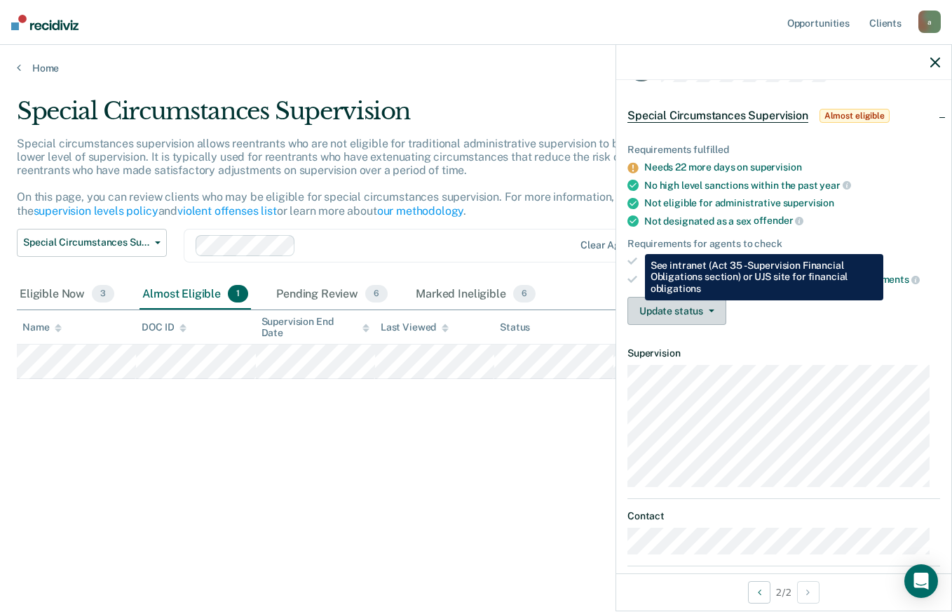
click at [683, 306] on button "Update status" at bounding box center [677, 311] width 99 height 28
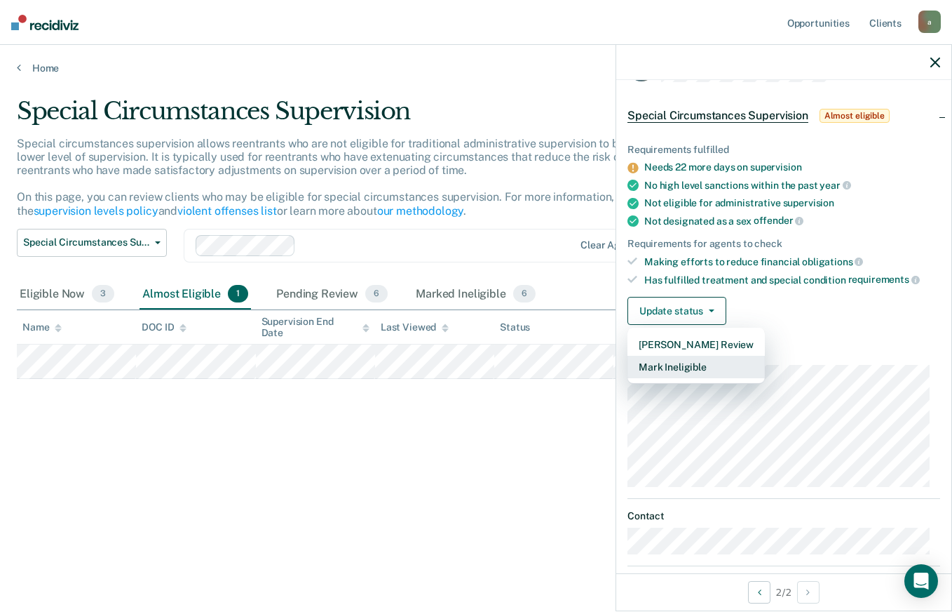
click at [694, 368] on button "Mark Ineligible" at bounding box center [696, 367] width 137 height 22
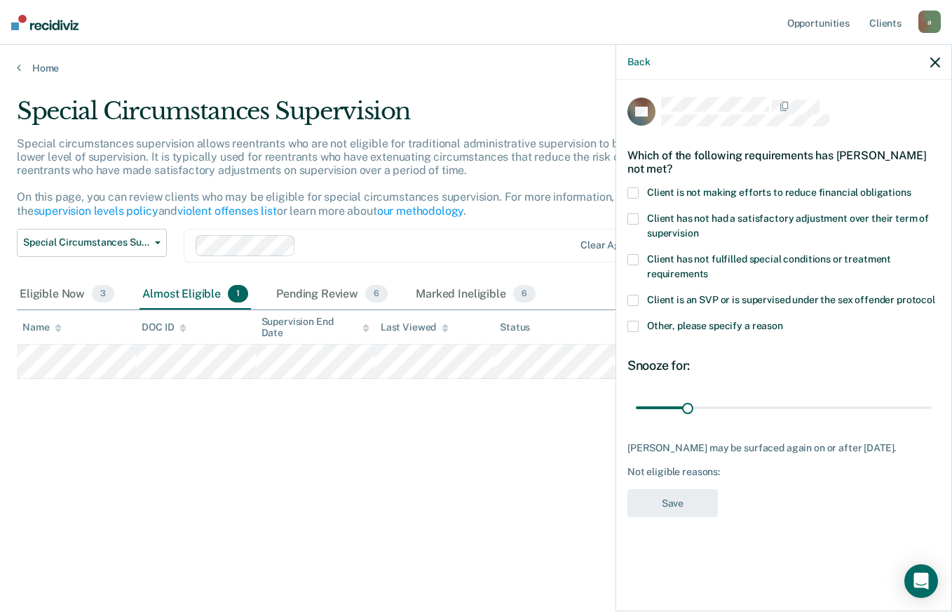
click at [652, 208] on div "Client is not making efforts to reduce financial obligations" at bounding box center [784, 200] width 313 height 26
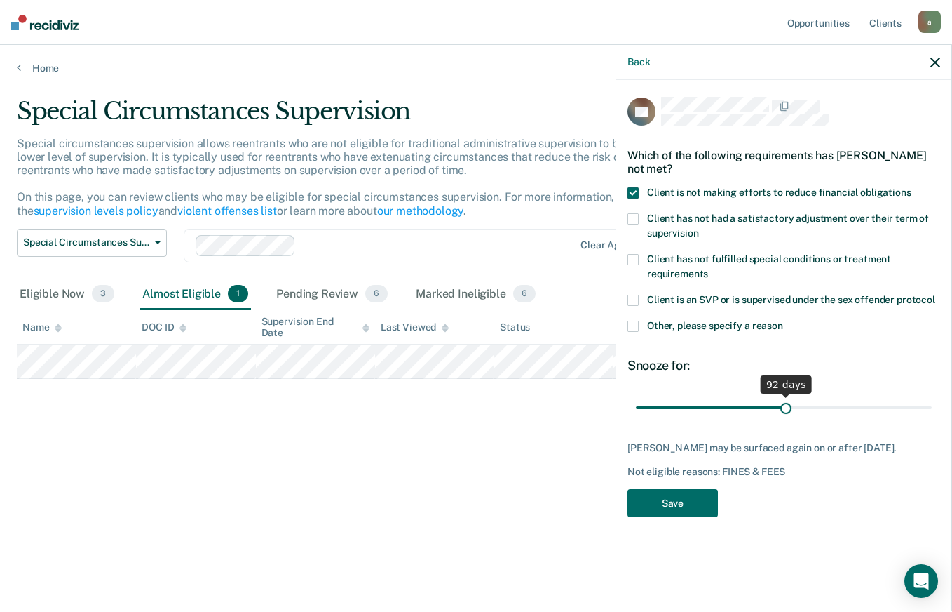
drag, startPoint x: 687, startPoint y: 410, endPoint x: 786, endPoint y: 406, distance: 99.0
type input "92"
click at [786, 406] on input "range" at bounding box center [784, 407] width 296 height 25
click at [703, 508] on button "Save" at bounding box center [673, 503] width 90 height 29
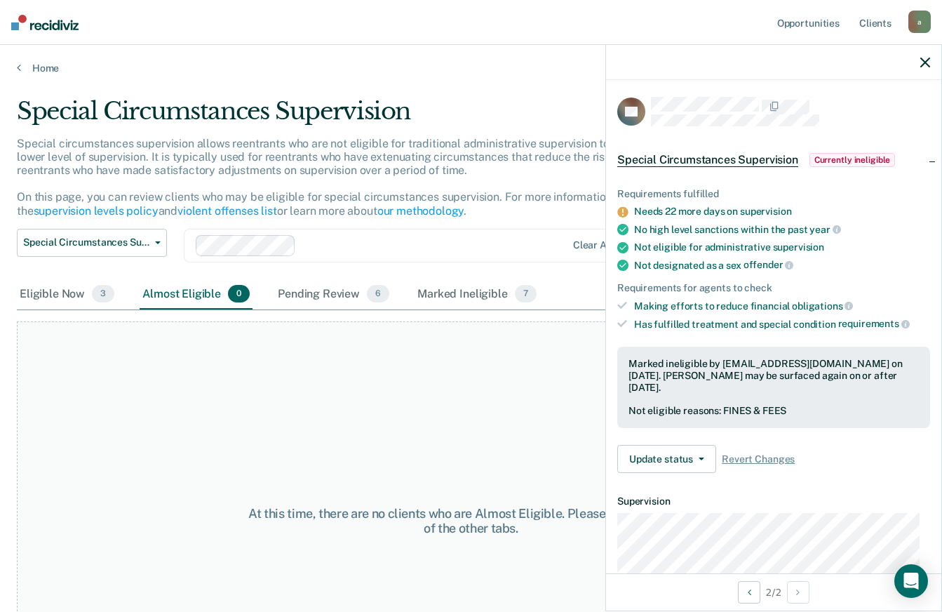
click at [921, 65] on icon "button" at bounding box center [925, 63] width 10 height 10
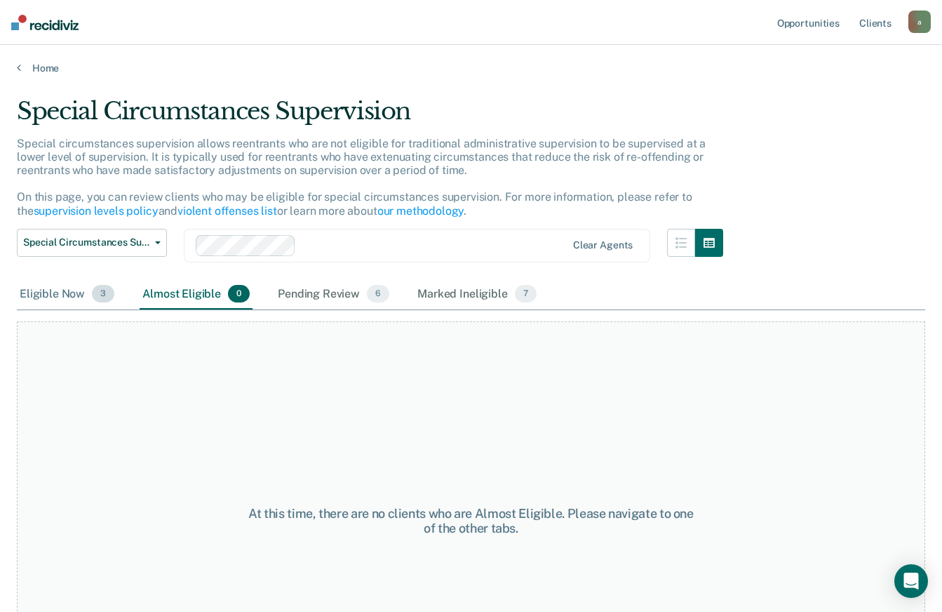
click at [58, 302] on div "Eligible Now 3" at bounding box center [67, 294] width 100 height 31
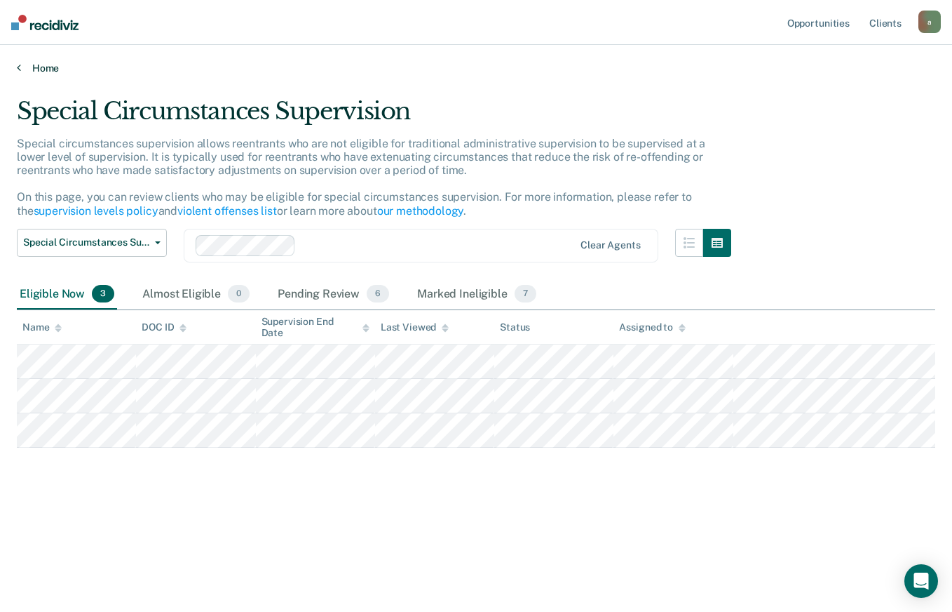
click at [25, 71] on link "Home" at bounding box center [476, 68] width 919 height 13
